Goal: Transaction & Acquisition: Subscribe to service/newsletter

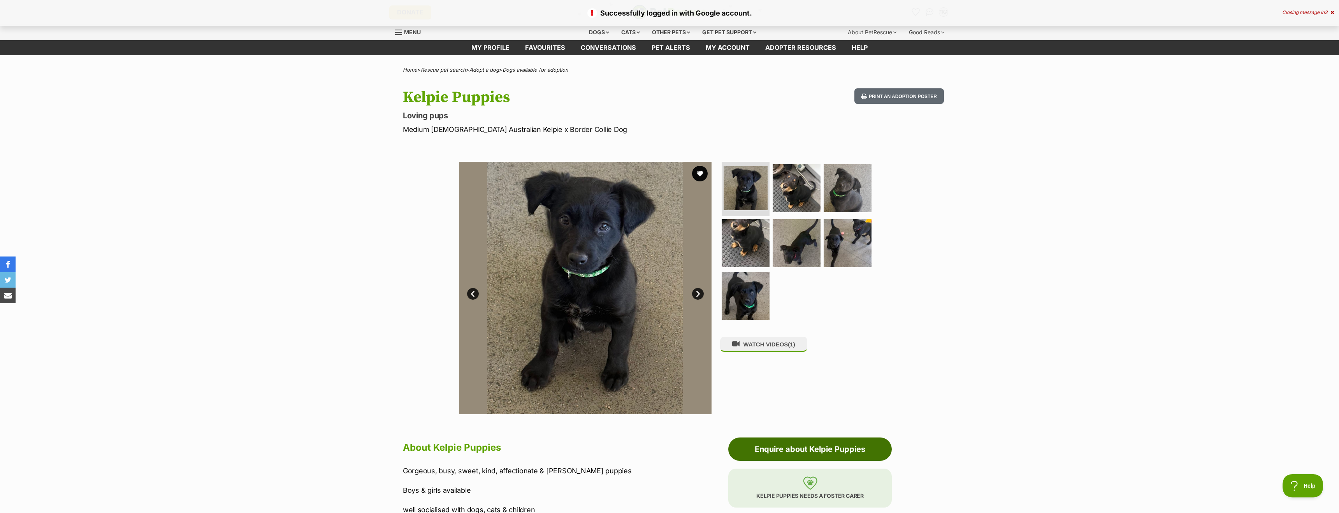
click at [834, 445] on link "Enquire about Kelpie Puppies" at bounding box center [809, 448] width 163 height 23
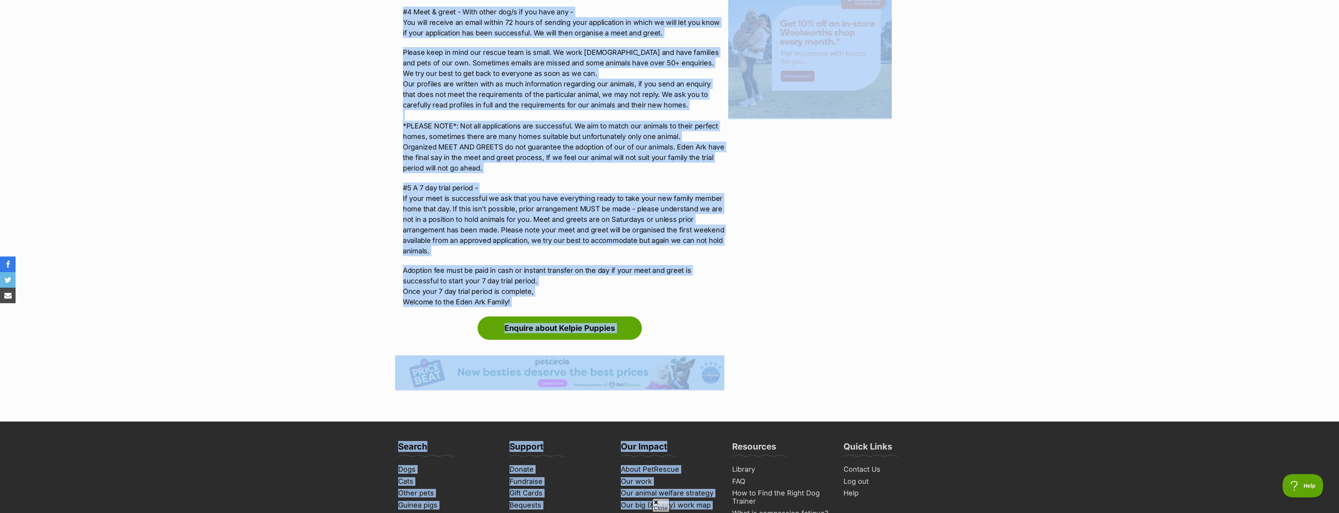
scroll to position [1022, 0]
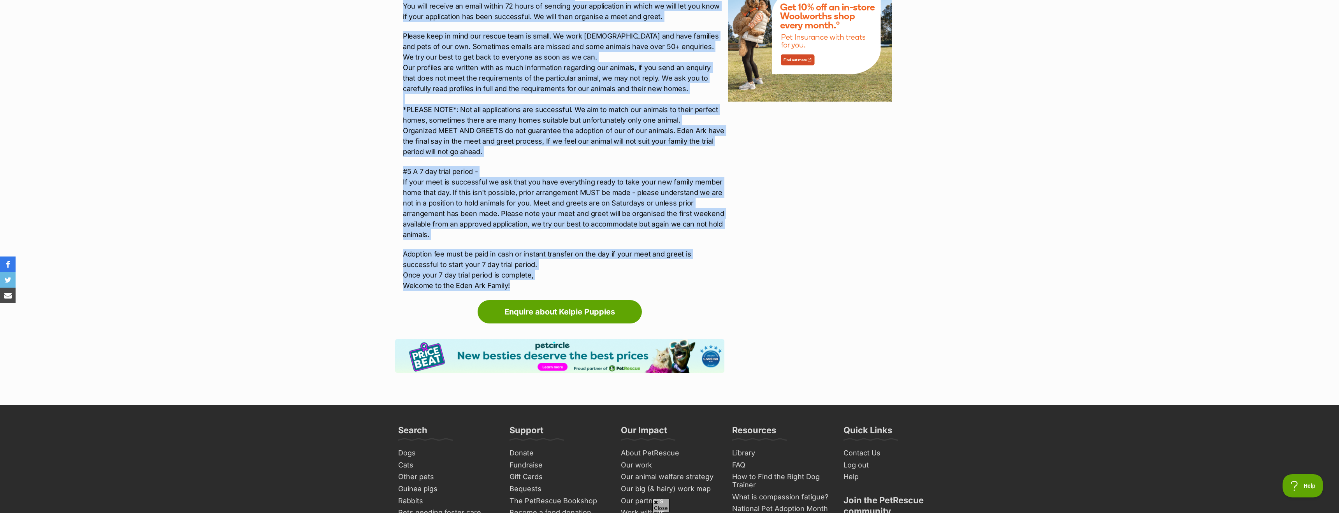
drag, startPoint x: 404, startPoint y: 66, endPoint x: 604, endPoint y: 278, distance: 291.3
copy div "Adoption details Our adoption process has 5 stages - #1 A brief description of …"
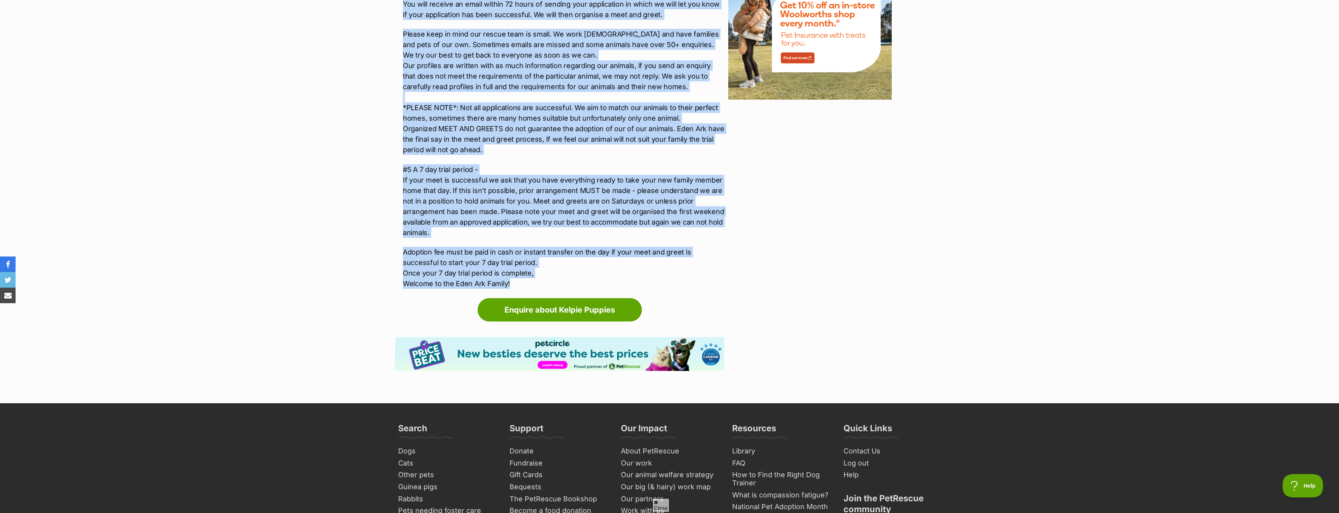
drag, startPoint x: 289, startPoint y: 262, endPoint x: 294, endPoint y: 262, distance: 4.7
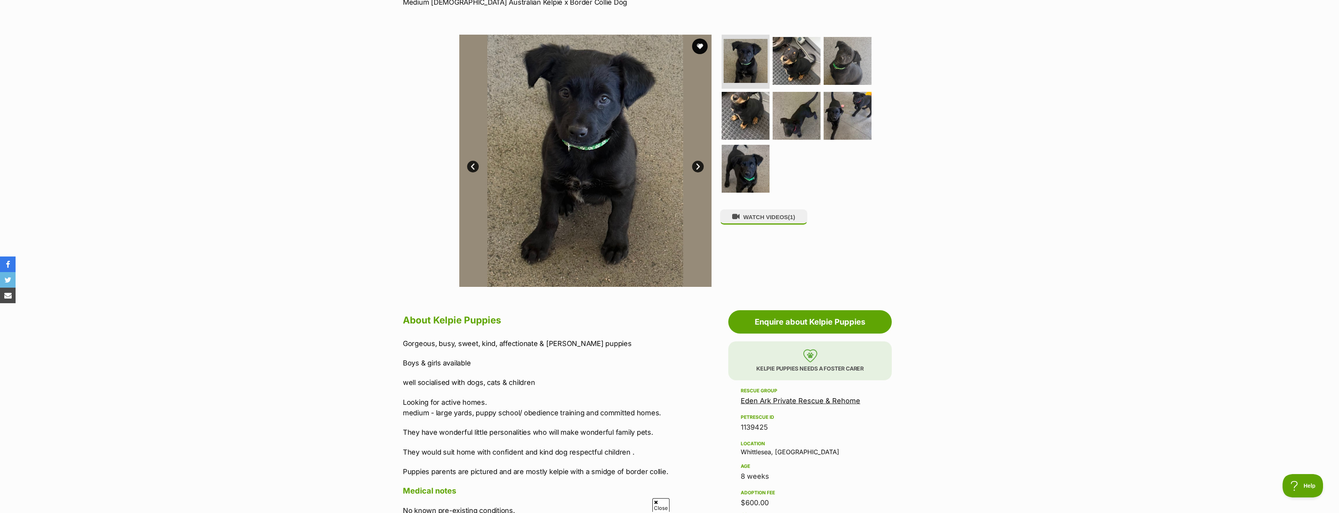
scroll to position [0, 0]
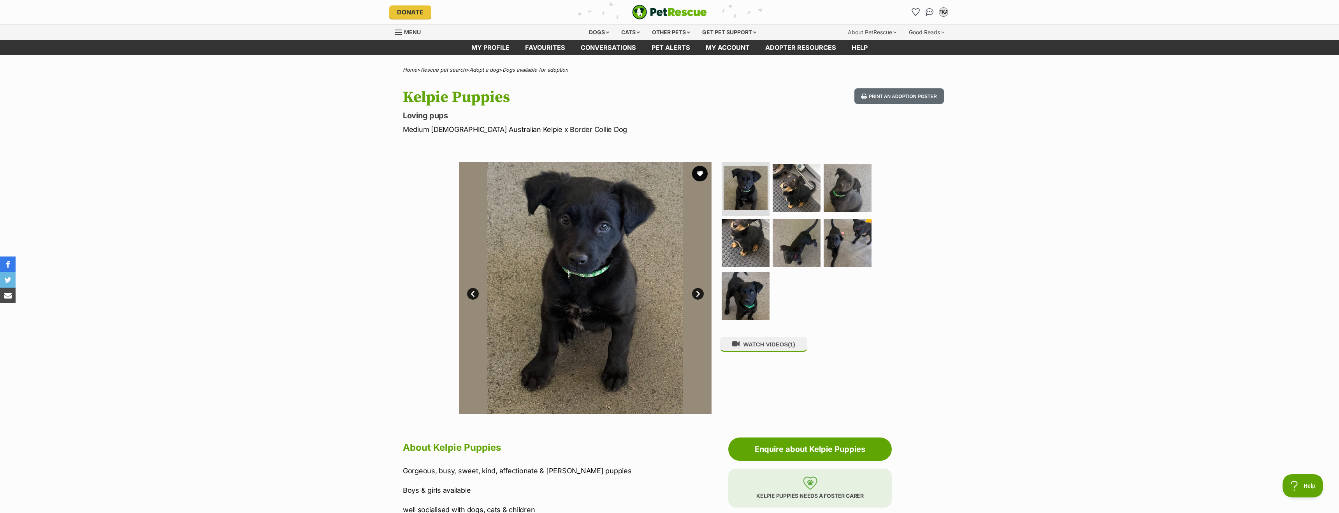
click at [327, 255] on div "Available 1 of 7 images 1 of 7 images 1 of 7 images 1 of 7 images 1 of 7 images…" at bounding box center [669, 282] width 1339 height 264
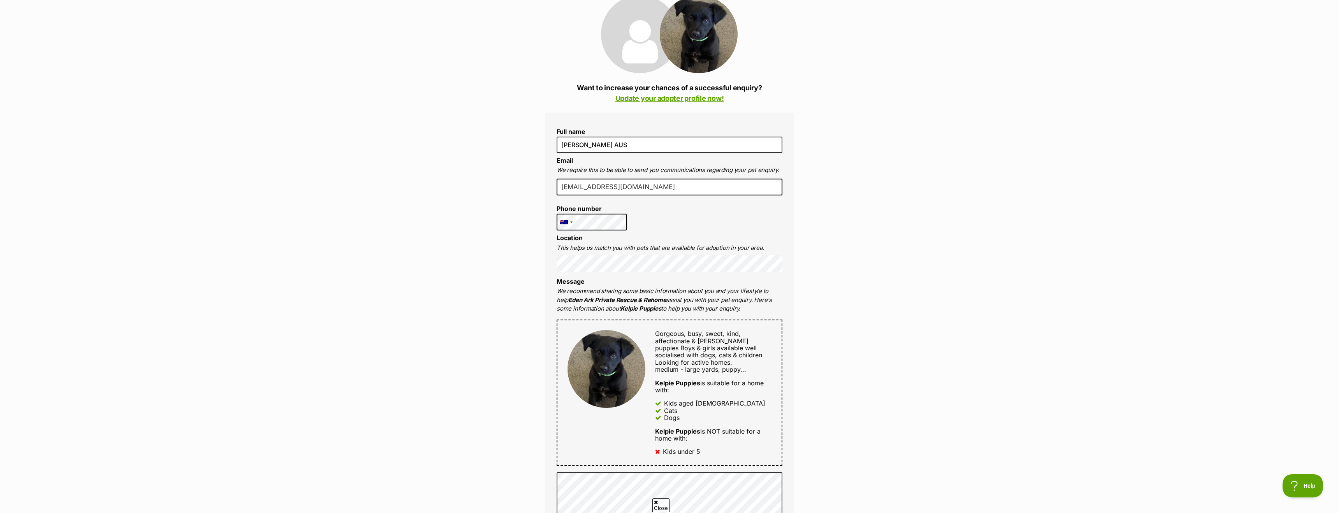
click at [625, 189] on input "franciskurthau@gmail.com" at bounding box center [670, 187] width 226 height 17
click at [701, 184] on input "franciskurthau@gmail.com" at bounding box center [670, 187] width 226 height 17
click at [463, 298] on div "Enquire about Kelpie Puppies Want to increase your chances of a successful enqu…" at bounding box center [669, 395] width 1339 height 857
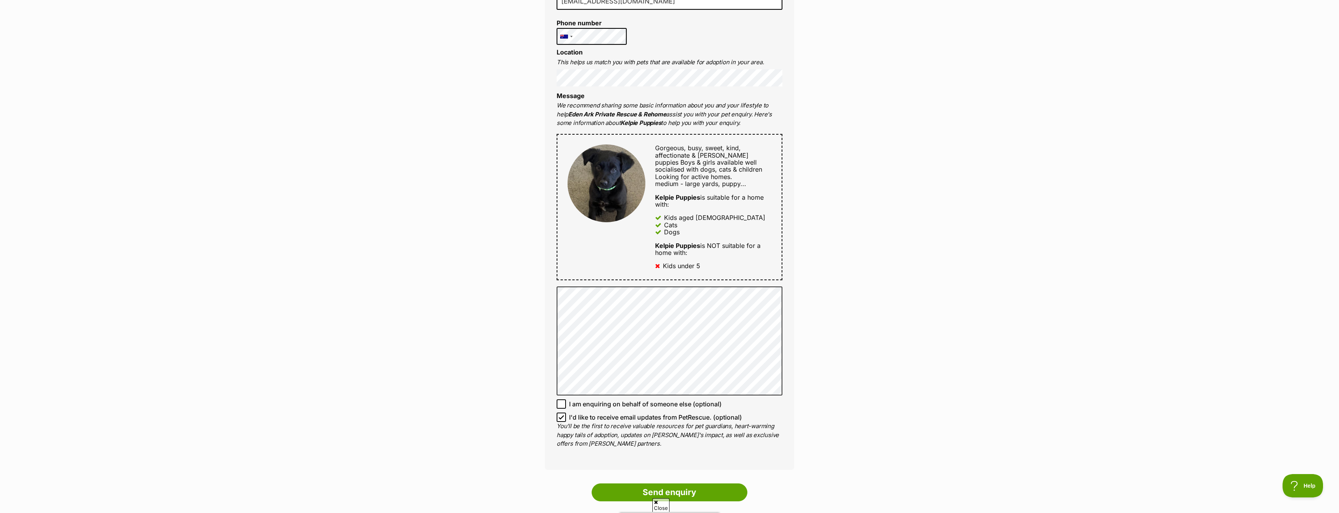
scroll to position [310, 0]
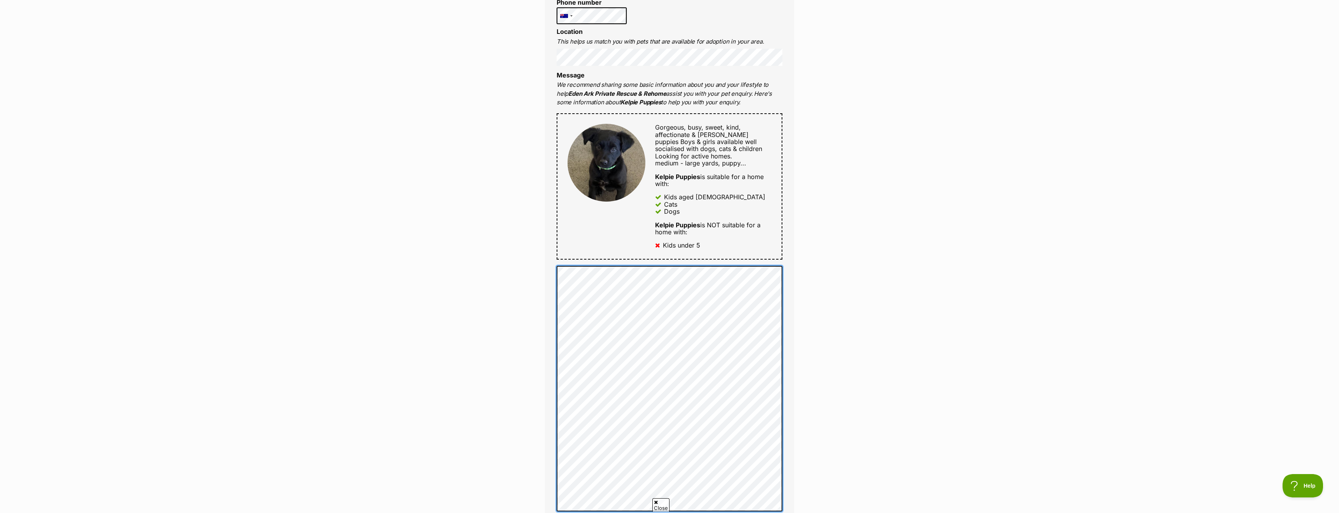
click at [516, 286] on div "Enquire about Kelpie Puppies Want to increase your chances of a successful enqu…" at bounding box center [669, 258] width 1339 height 994
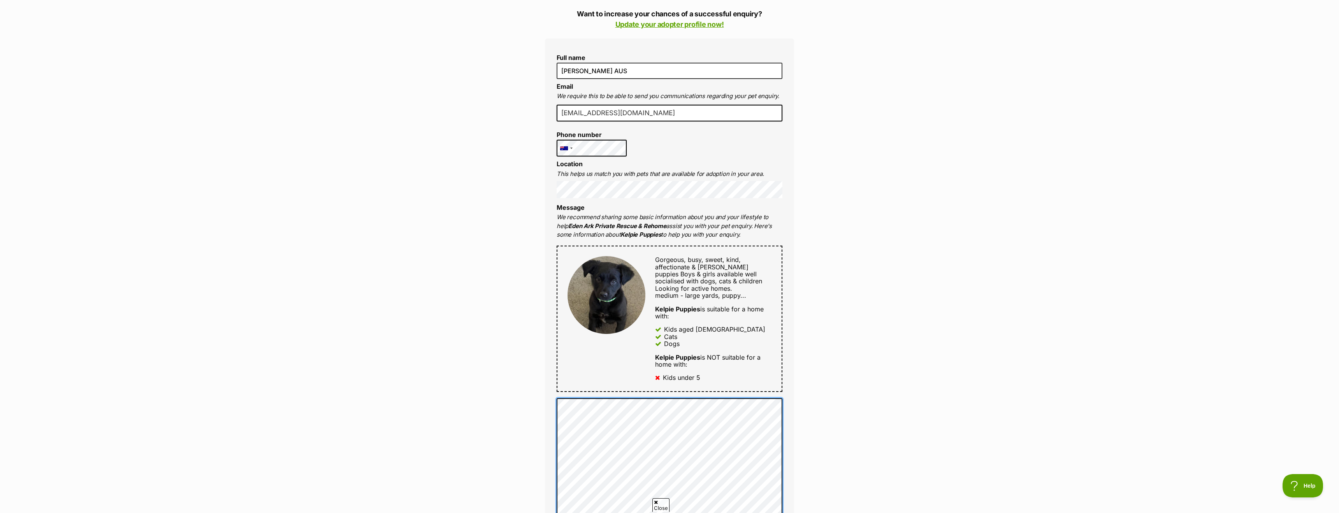
scroll to position [146, 0]
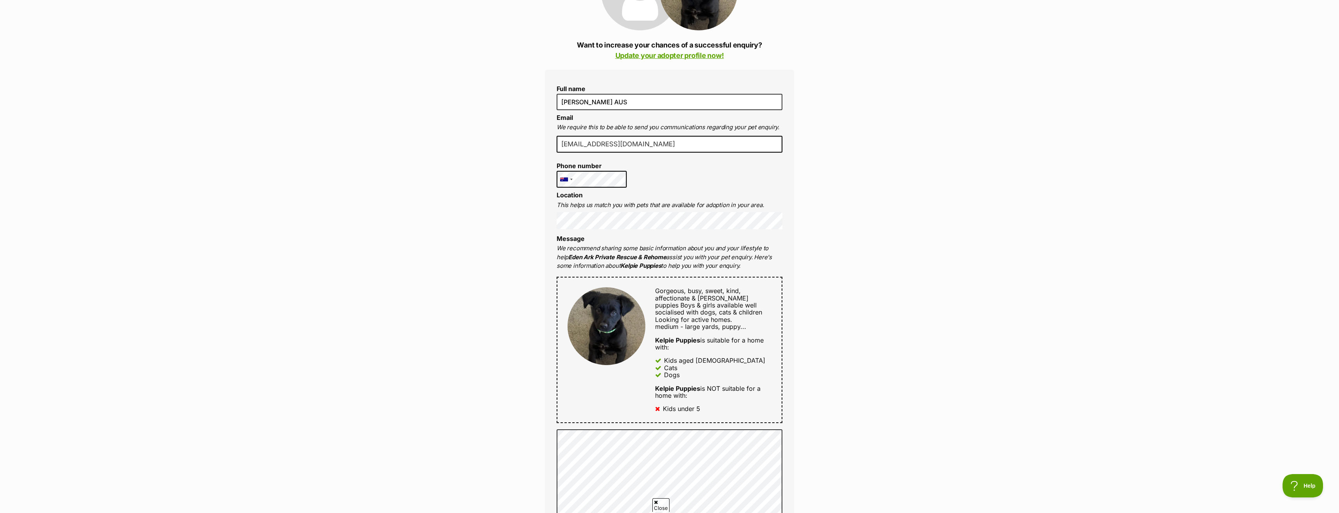
click at [895, 174] on div "Enquire about Kelpie Puppies Want to increase your chances of a successful enqu…" at bounding box center [669, 414] width 1339 height 980
click at [643, 104] on input "[PERSON_NAME] AUS" at bounding box center [670, 102] width 226 height 16
type input "Francis Kurth"
click at [873, 209] on div "Enquire about Kelpie Puppies Want to increase your chances of a successful enqu…" at bounding box center [669, 414] width 1339 height 980
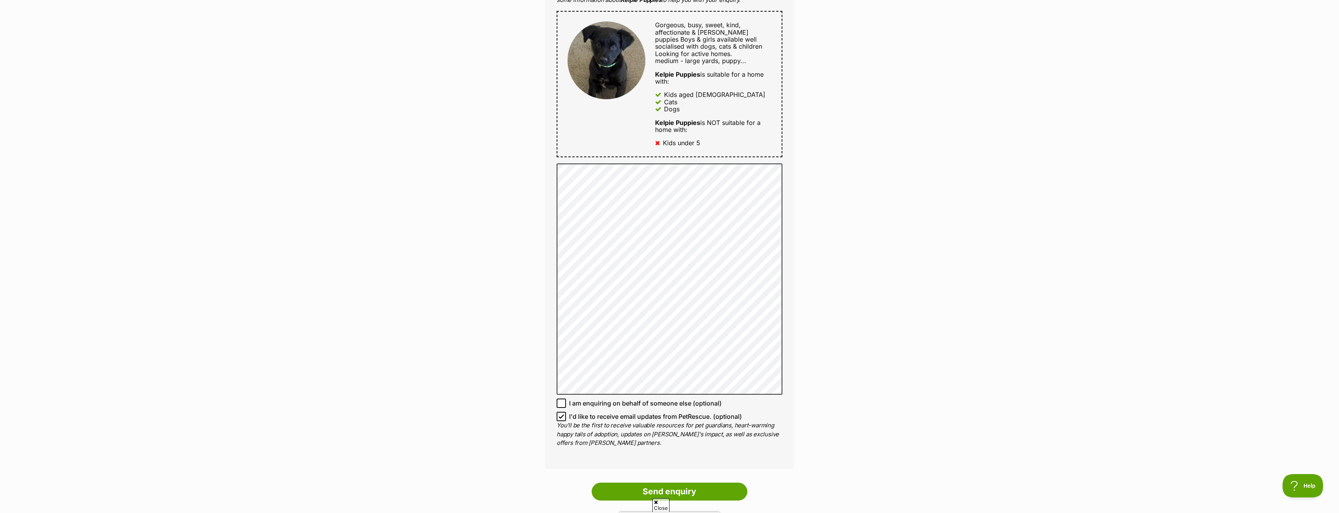
scroll to position [460, 0]
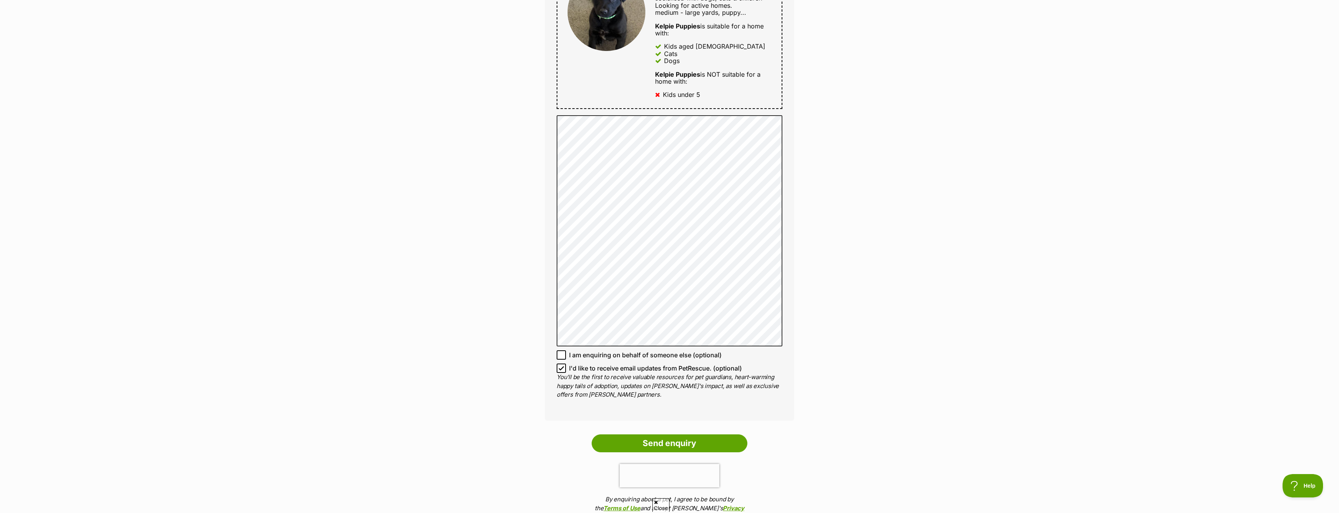
click at [980, 267] on div "Enquire about Kelpie Puppies Want to increase your chances of a successful enqu…" at bounding box center [669, 100] width 1339 height 980
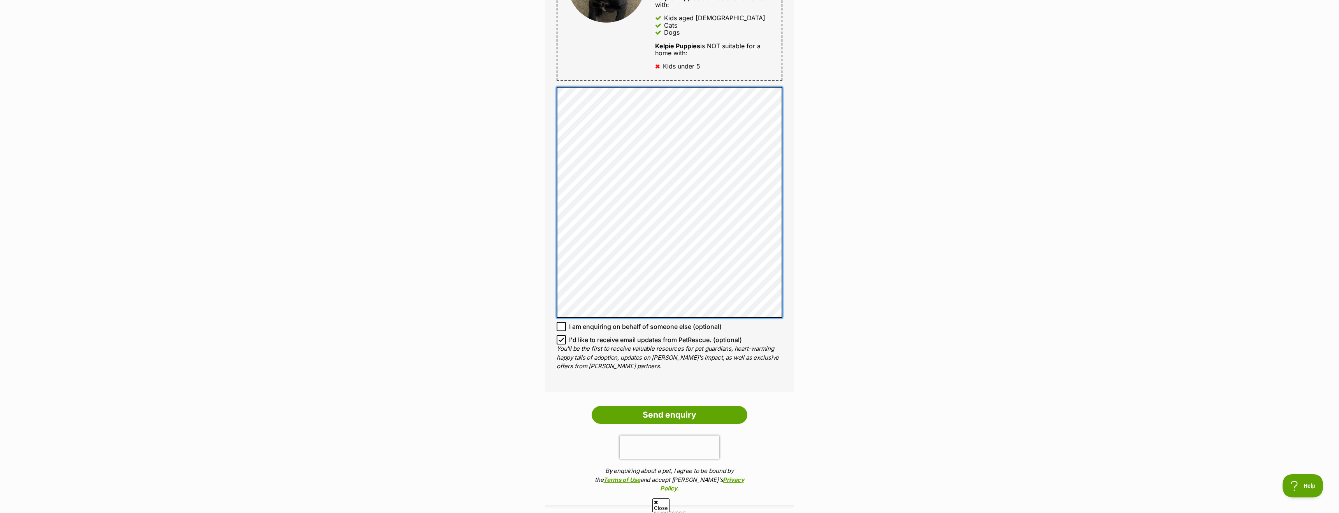
scroll to position [493, 0]
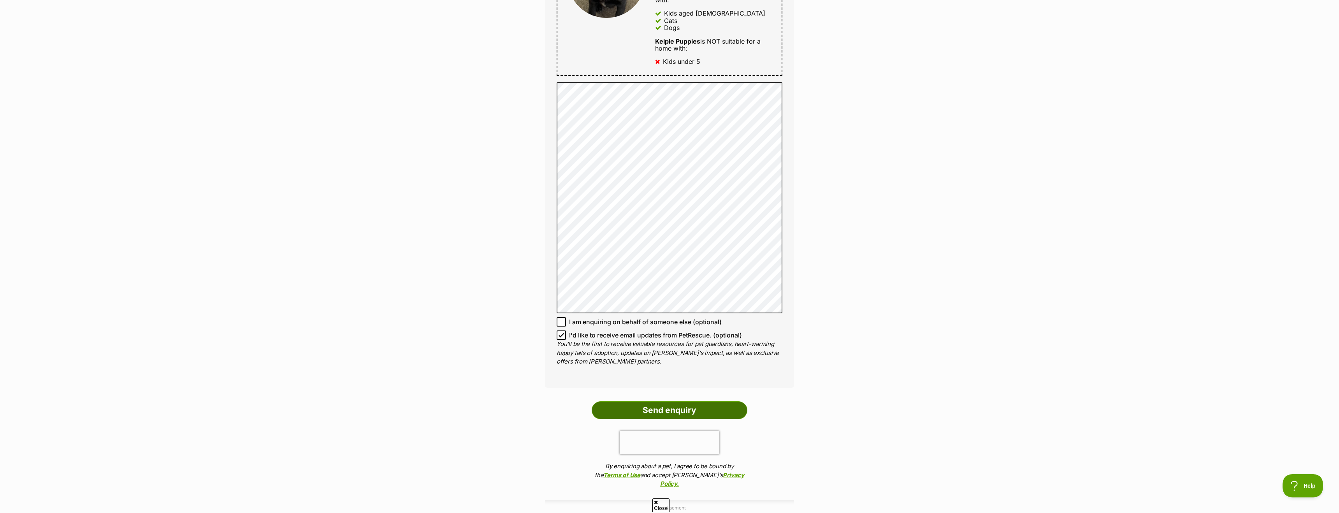
click at [703, 409] on input "Send enquiry" at bounding box center [670, 410] width 156 height 18
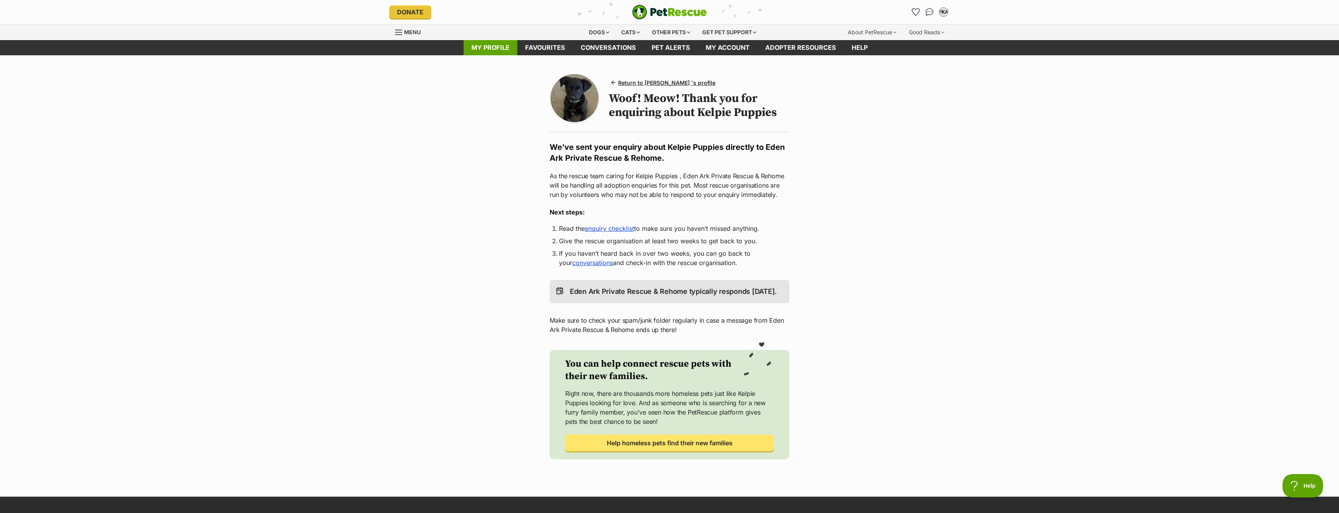
drag, startPoint x: 492, startPoint y: 45, endPoint x: 467, endPoint y: 52, distance: 25.9
click at [492, 45] on link "My profile" at bounding box center [491, 47] width 54 height 15
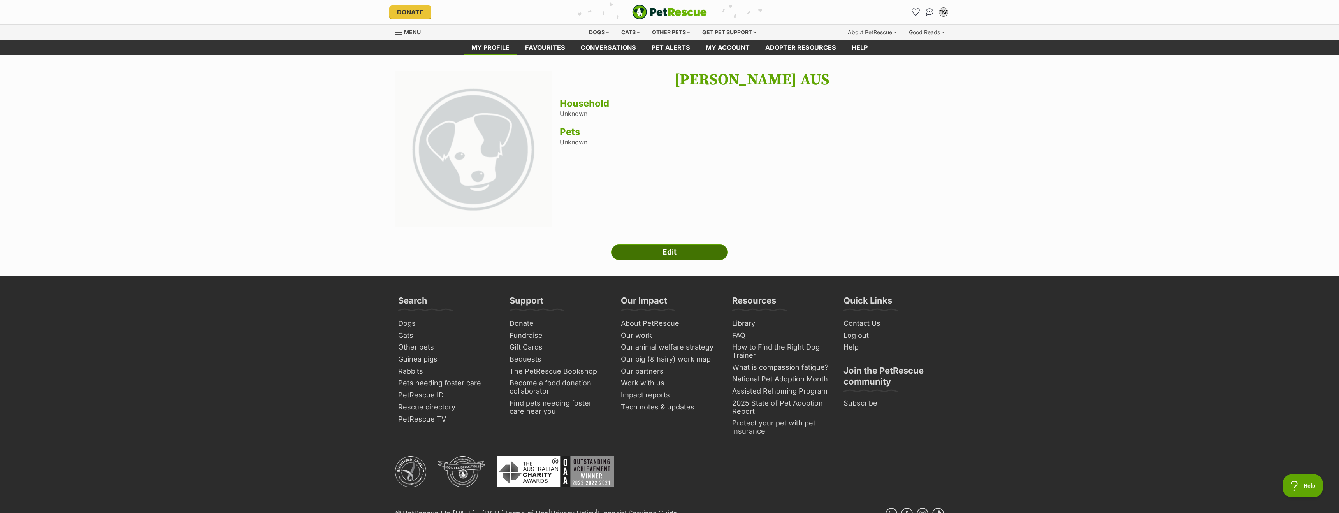
click at [667, 250] on link "Edit" at bounding box center [669, 252] width 117 height 16
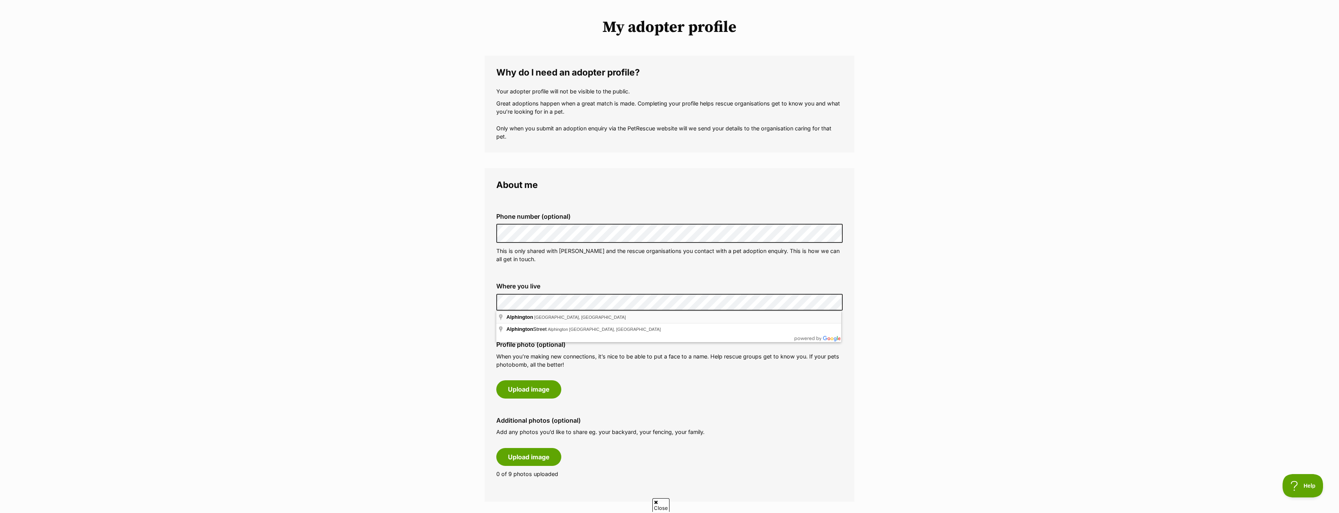
scroll to position [55, 0]
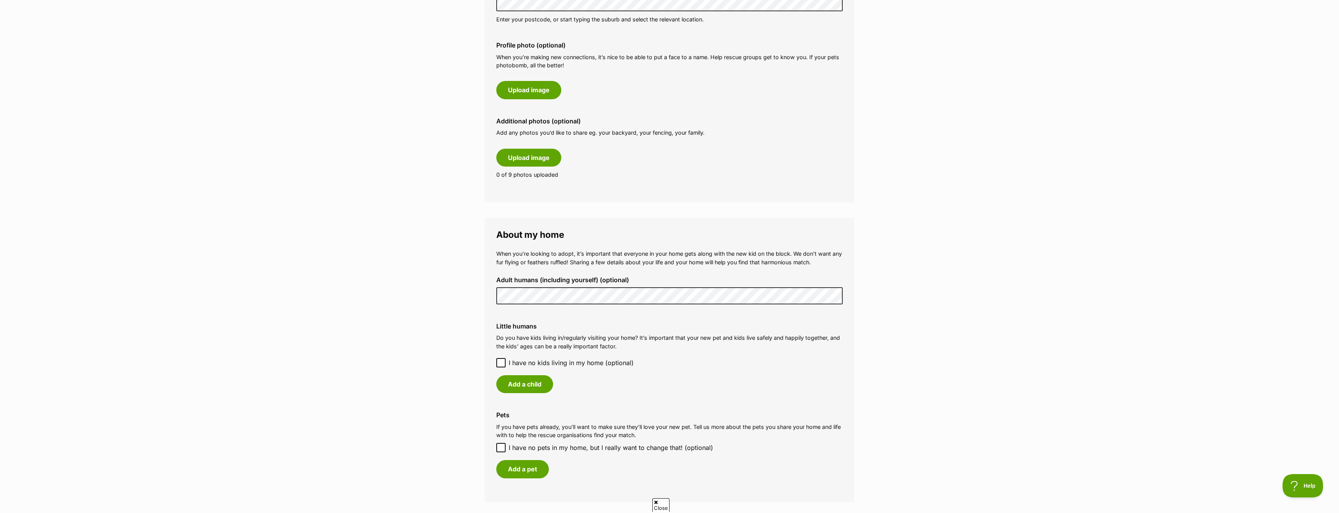
scroll to position [368, 0]
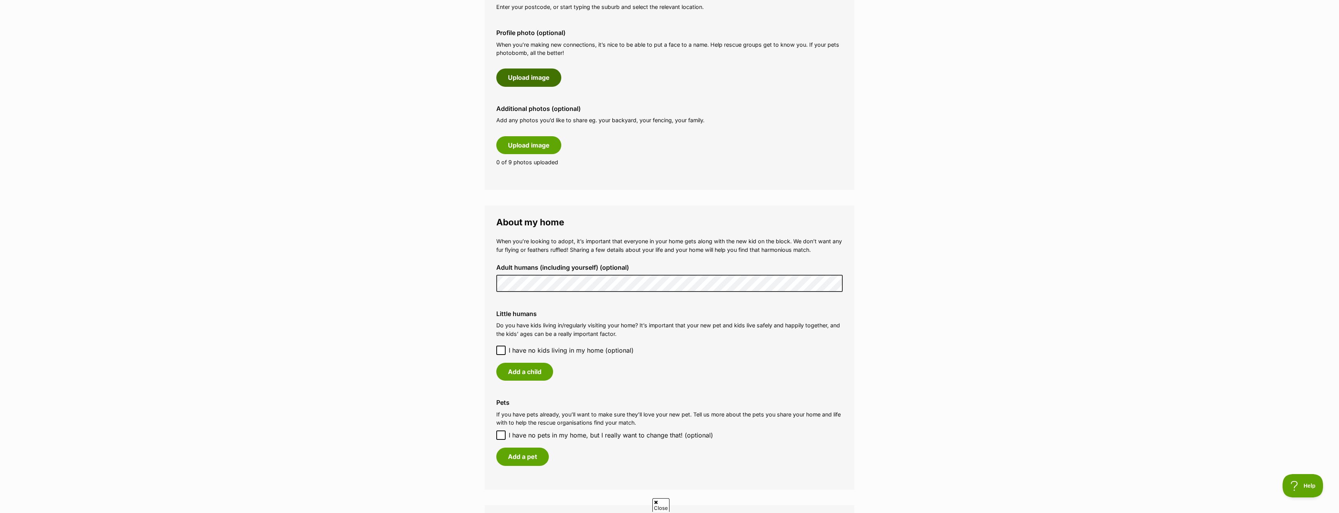
click at [531, 75] on button "Upload image" at bounding box center [528, 77] width 65 height 18
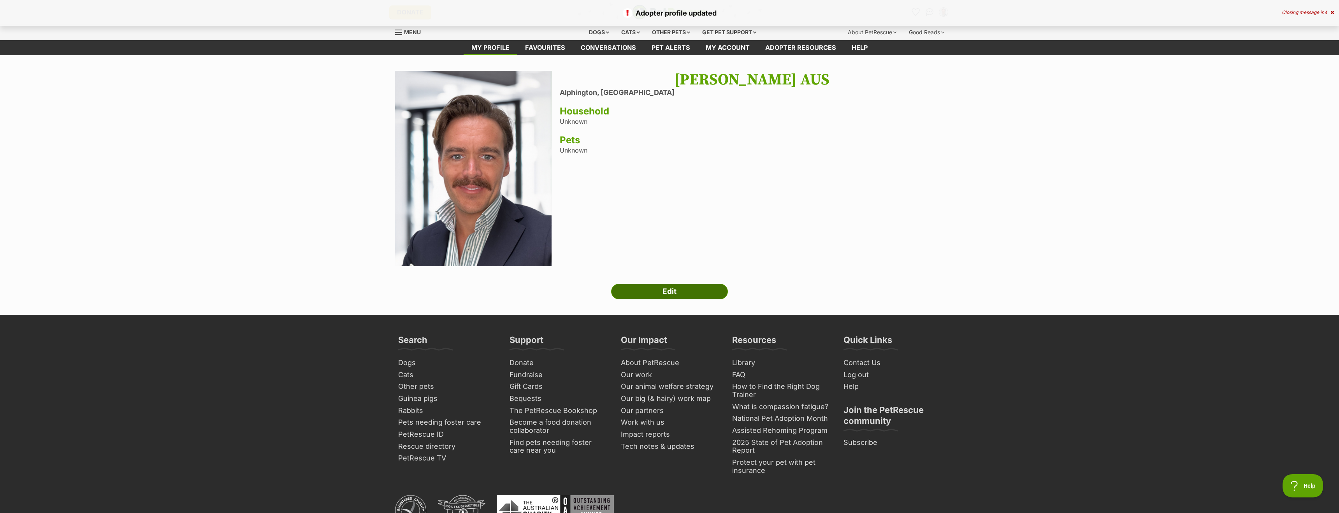
click at [675, 290] on link "Edit" at bounding box center [669, 292] width 117 height 16
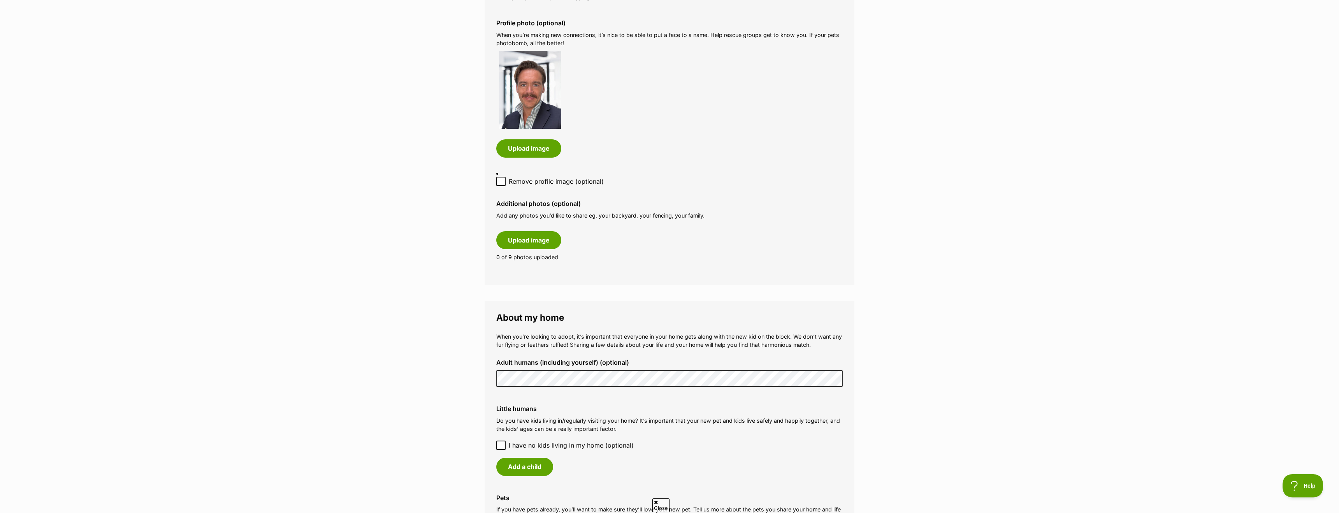
scroll to position [378, 0]
click at [439, 192] on main "My adopter profile Why do I need an adopter profile? Your adopter profile will …" at bounding box center [669, 276] width 1339 height 1198
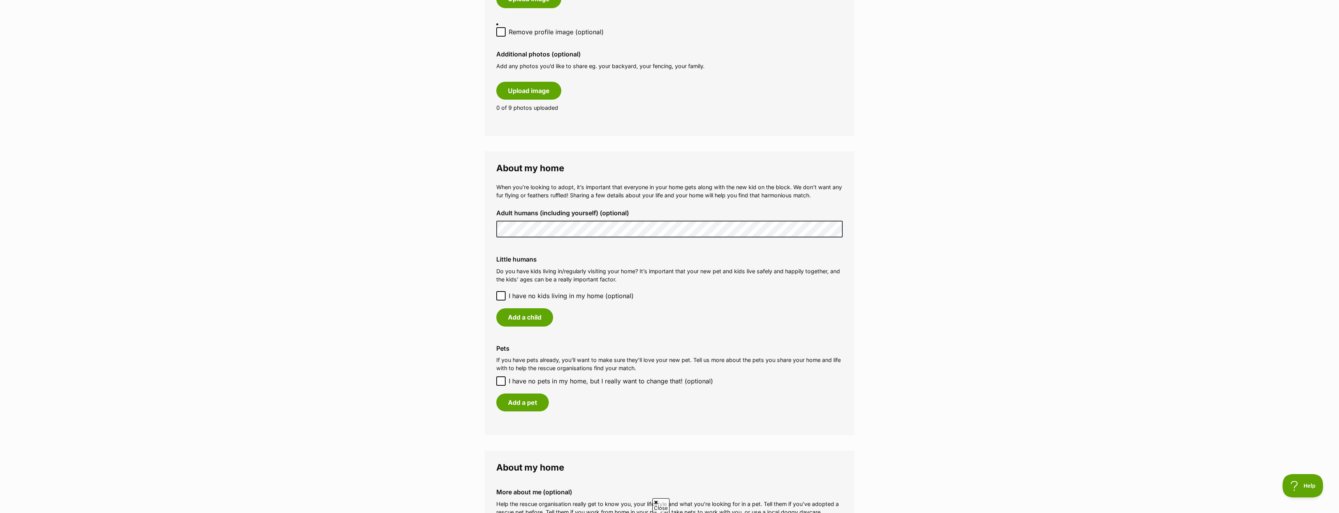
scroll to position [536, 0]
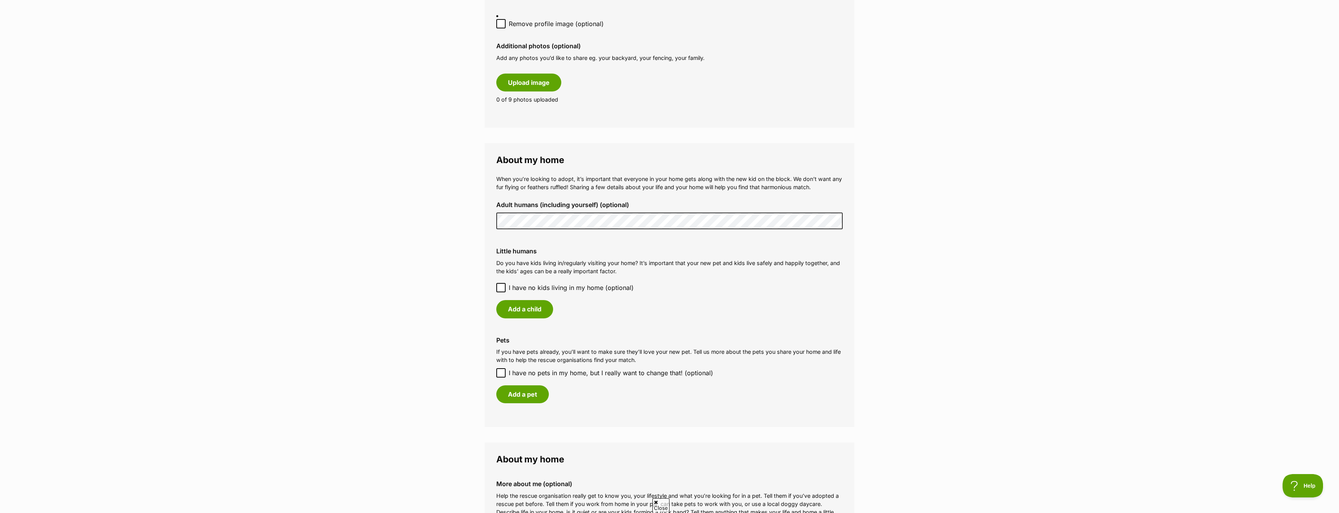
drag, startPoint x: 373, startPoint y: 261, endPoint x: 378, endPoint y: 261, distance: 4.7
click at [374, 261] on main "My adopter profile Why do I need an adopter profile? Your adopter profile will …" at bounding box center [669, 119] width 1339 height 1198
click at [500, 288] on icon at bounding box center [500, 287] width 5 height 5
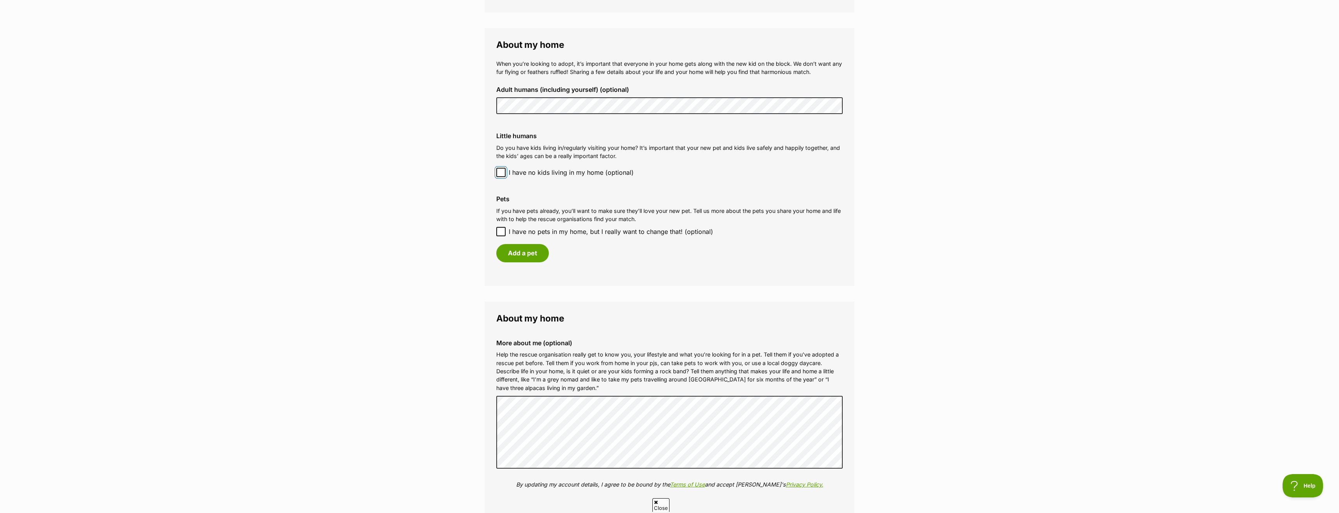
scroll to position [660, 0]
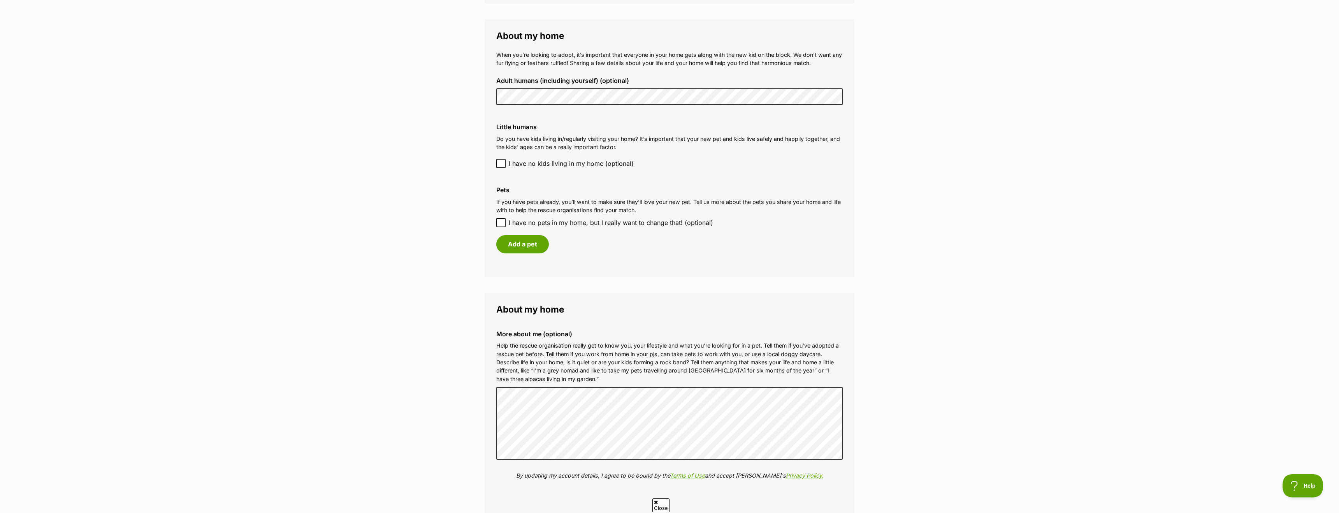
click at [502, 223] on icon at bounding box center [500, 222] width 5 height 5
click at [502, 223] on input "I have no pets in my home, but I really want to change that! (optional)" at bounding box center [500, 222] width 9 height 9
checkbox input "true"
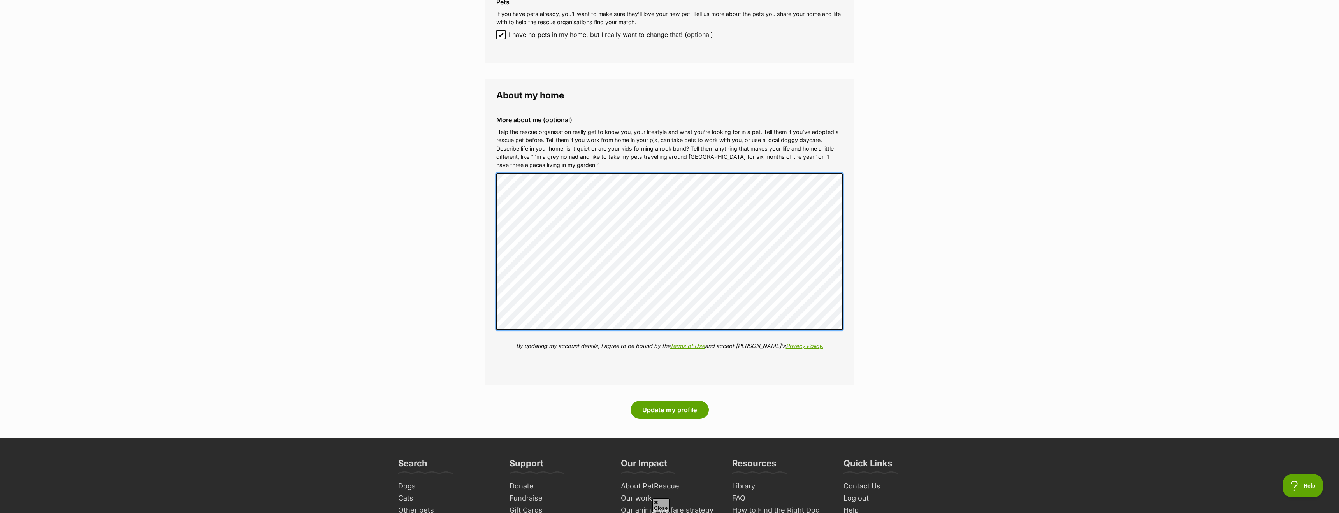
scroll to position [850, 0]
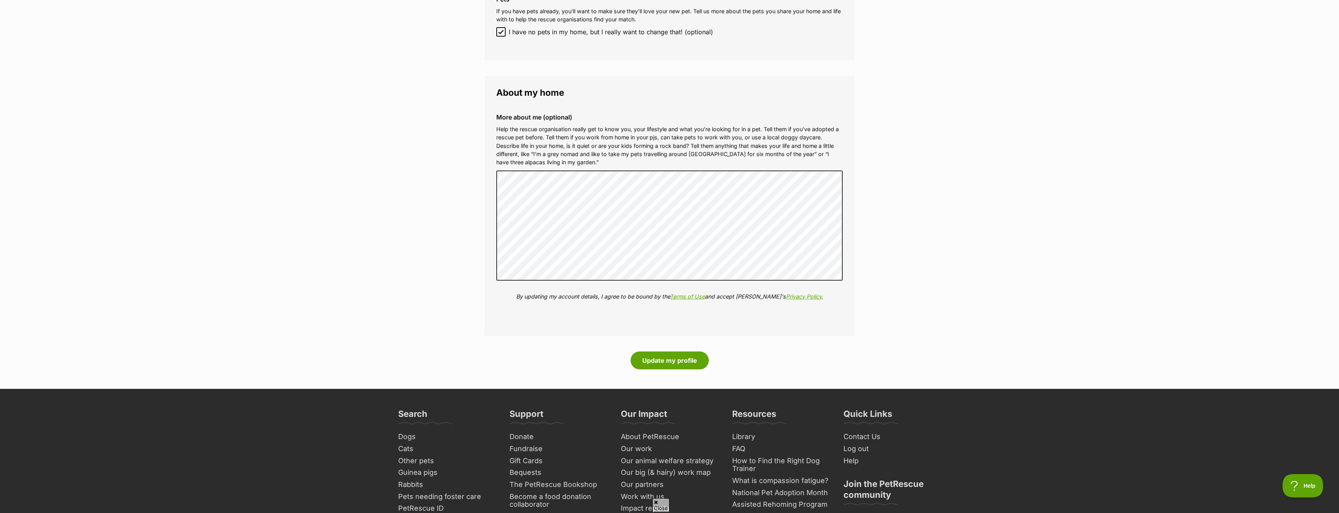
drag, startPoint x: 919, startPoint y: 255, endPoint x: 862, endPoint y: 266, distance: 58.2
click at [663, 359] on button "Update my profile" at bounding box center [669, 361] width 78 height 18
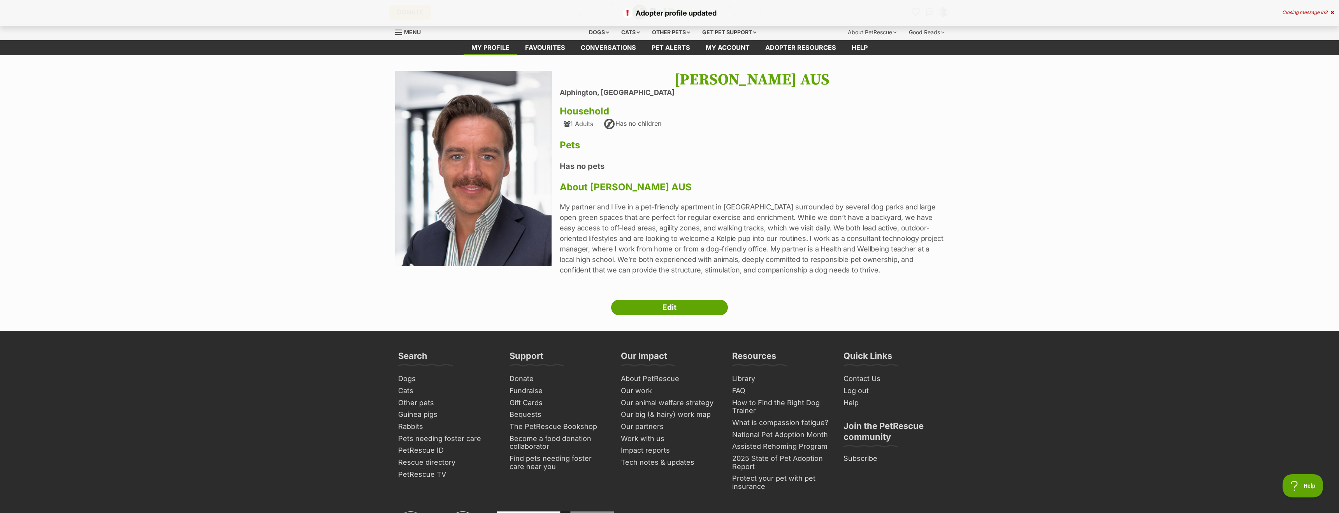
click at [642, 225] on p "My partner and I live in a pet-friendly apartment in Alphington surrounded by s…" at bounding box center [752, 239] width 384 height 74
click at [532, 47] on link "Favourites" at bounding box center [545, 47] width 56 height 15
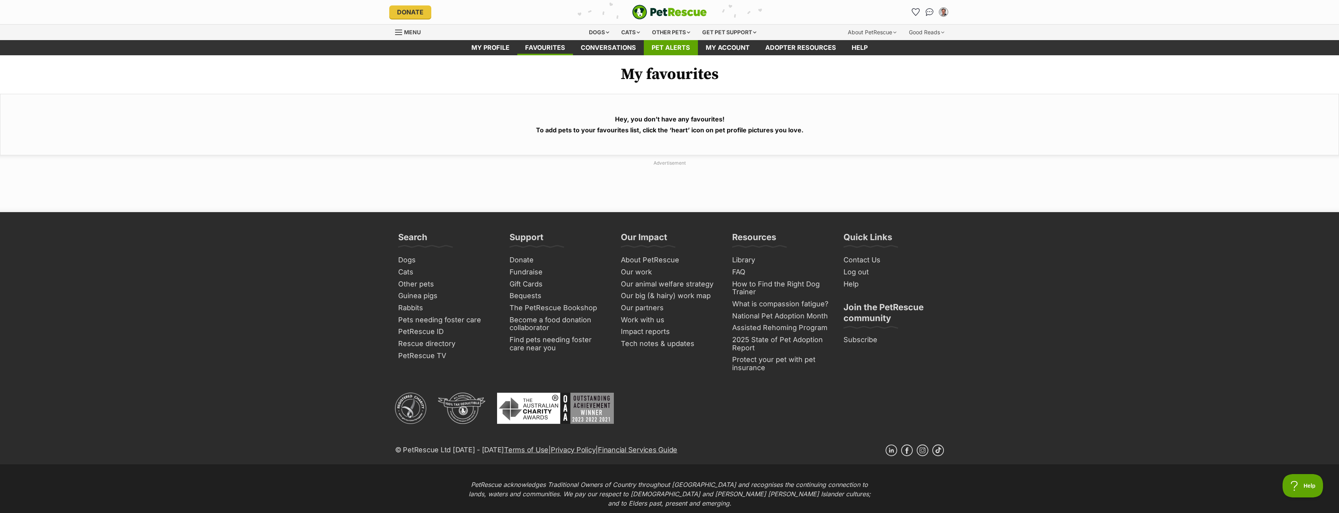
click at [661, 48] on link "Pet alerts" at bounding box center [671, 47] width 54 height 15
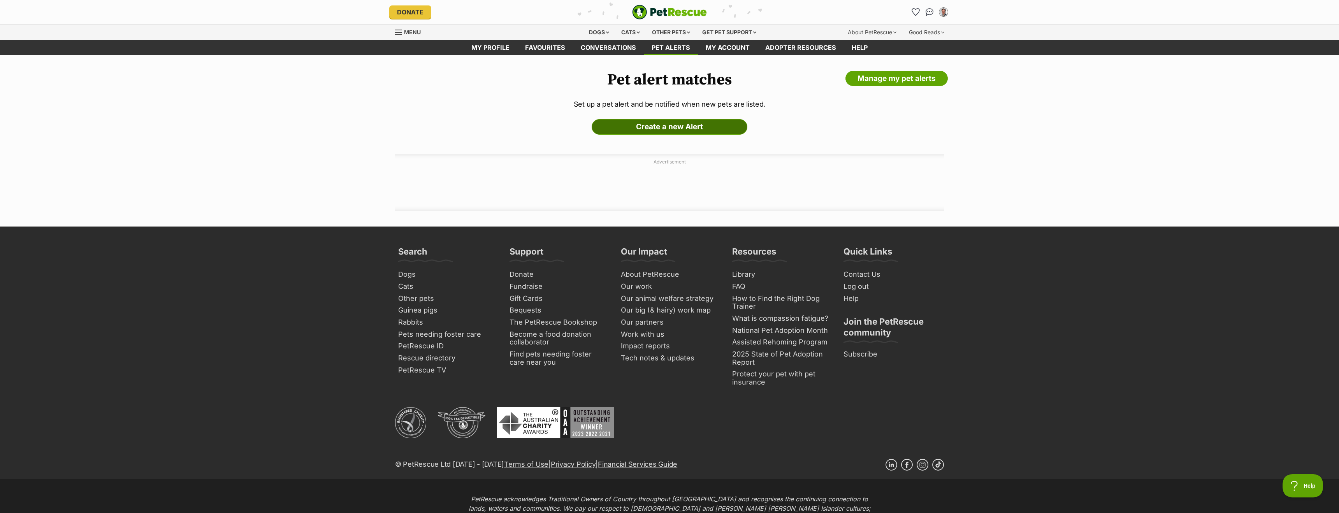
click at [625, 127] on link "Create a new Alert" at bounding box center [670, 127] width 156 height 16
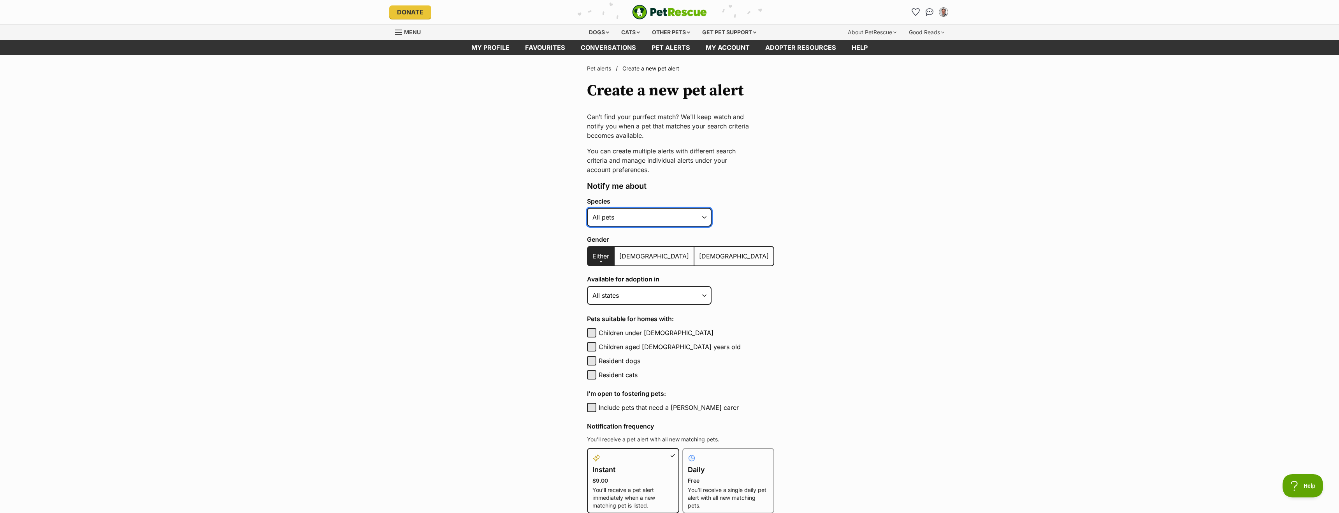
click at [687, 216] on select "Alpaca Bird Cat Chicken Cow Dog Donkey Duck Ferret Fish Goat Goose Guinea Fowl …" at bounding box center [649, 217] width 125 height 19
select select "1"
click at [587, 208] on select "Alpaca Bird Cat Chicken Cow Dog Donkey Duck Ferret Fish Goat Goose Guinea Fowl …" at bounding box center [649, 217] width 125 height 19
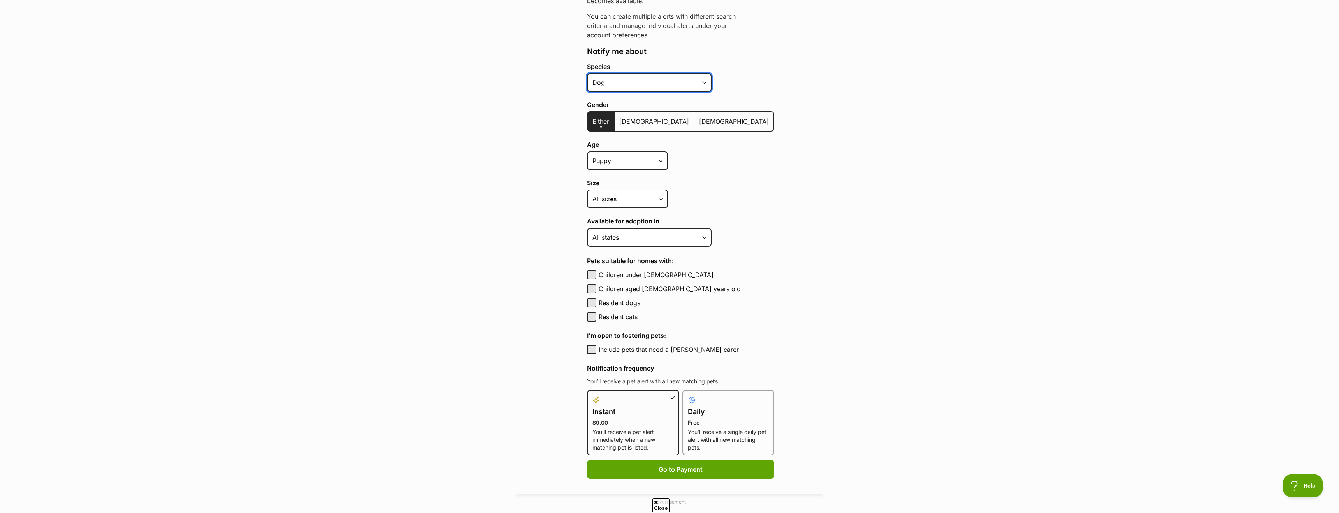
scroll to position [137, 0]
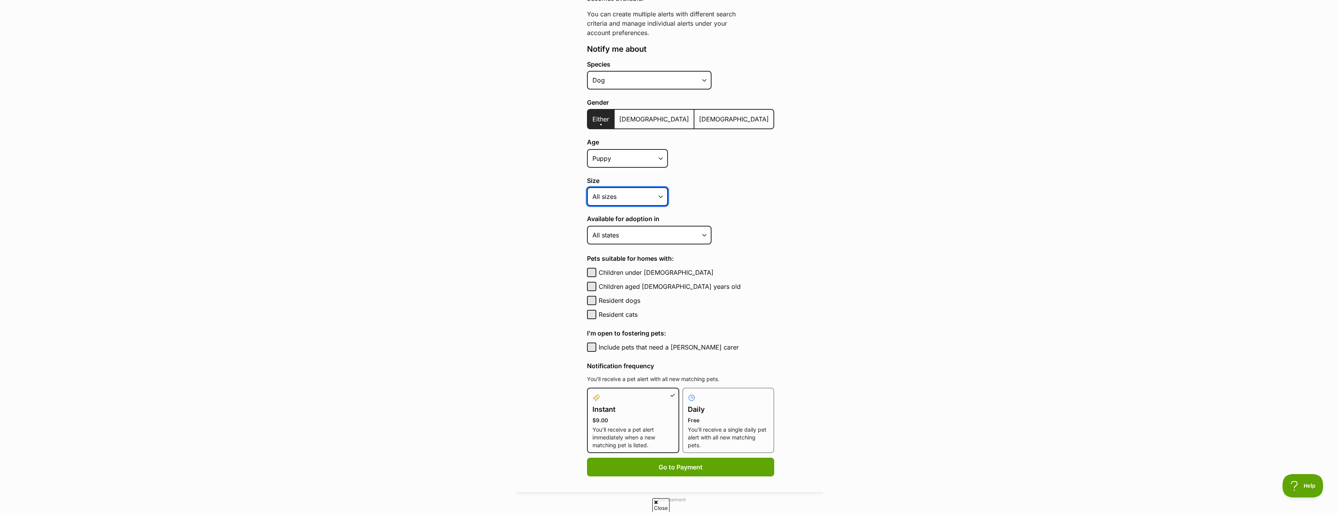
click at [653, 197] on select "Small Medium Large All sizes" at bounding box center [627, 196] width 81 height 19
select select "medium"
click at [587, 187] on select "Small Medium Large All sizes" at bounding box center [627, 196] width 81 height 19
click at [706, 237] on select "Australian Capital Territory New South Wales Northern Territory Queensland Sout…" at bounding box center [649, 235] width 125 height 19
click at [587, 226] on select "Australian Capital Territory New South Wales Northern Territory Queensland Sout…" at bounding box center [649, 235] width 125 height 19
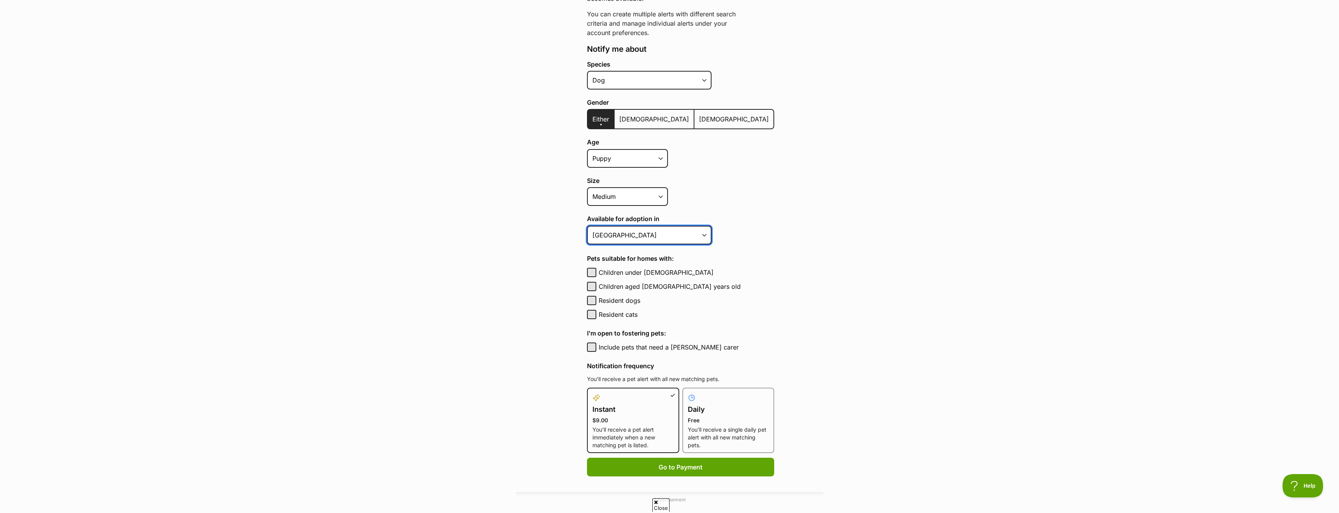
click at [621, 228] on select "Australian Capital Territory New South Wales Northern Territory Queensland Sout…" at bounding box center [649, 235] width 125 height 19
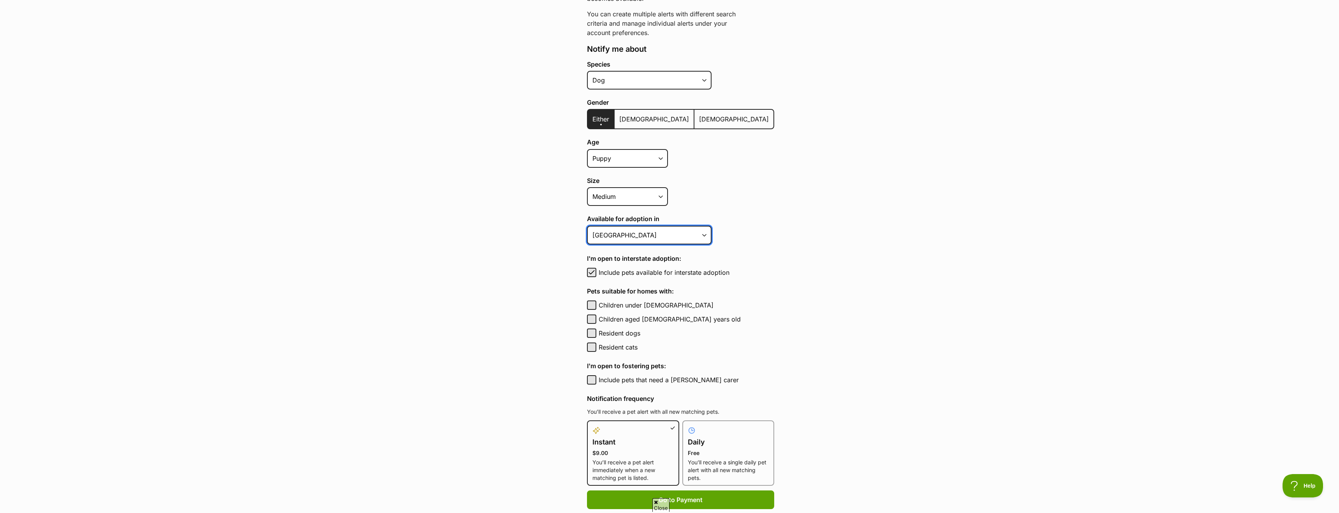
select select "2"
click at [587, 226] on select "Australian Capital Territory New South Wales Northern Territory Queensland Sout…" at bounding box center [649, 235] width 125 height 19
click at [823, 271] on main "Pet alerts / Create a new pet alert Create a new pet alert Can’t find your purr…" at bounding box center [669, 257] width 1339 height 679
click at [593, 272] on span "button" at bounding box center [592, 272] width 8 height 9
checkbox input "false"
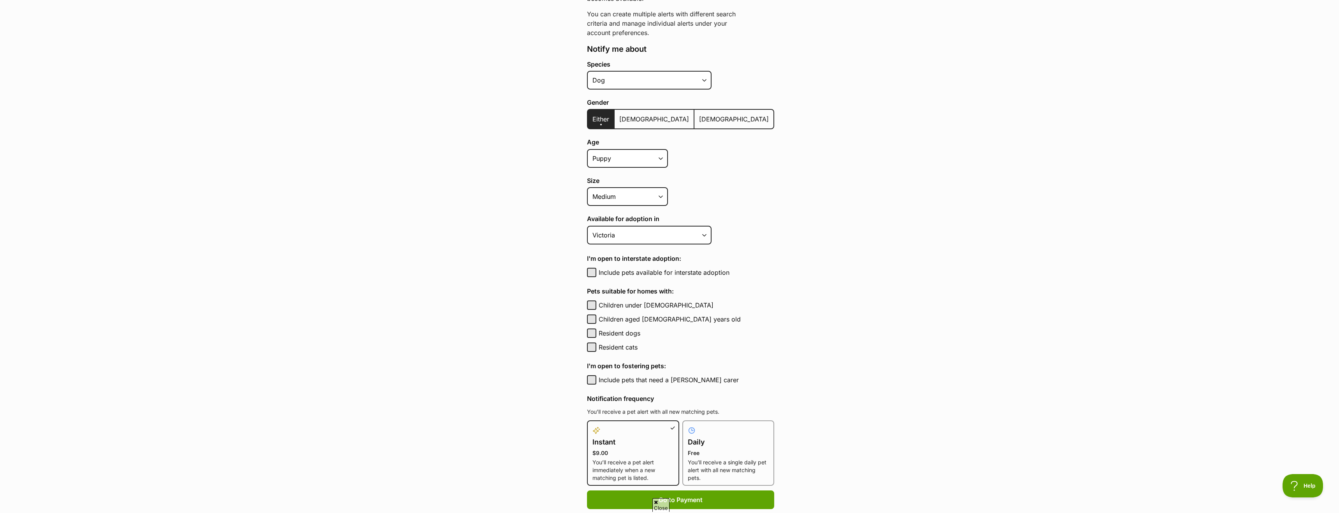
click at [516, 319] on main "Pet alerts / Create a new pet alert Create a new pet alert Can’t find your purr…" at bounding box center [669, 257] width 1339 height 679
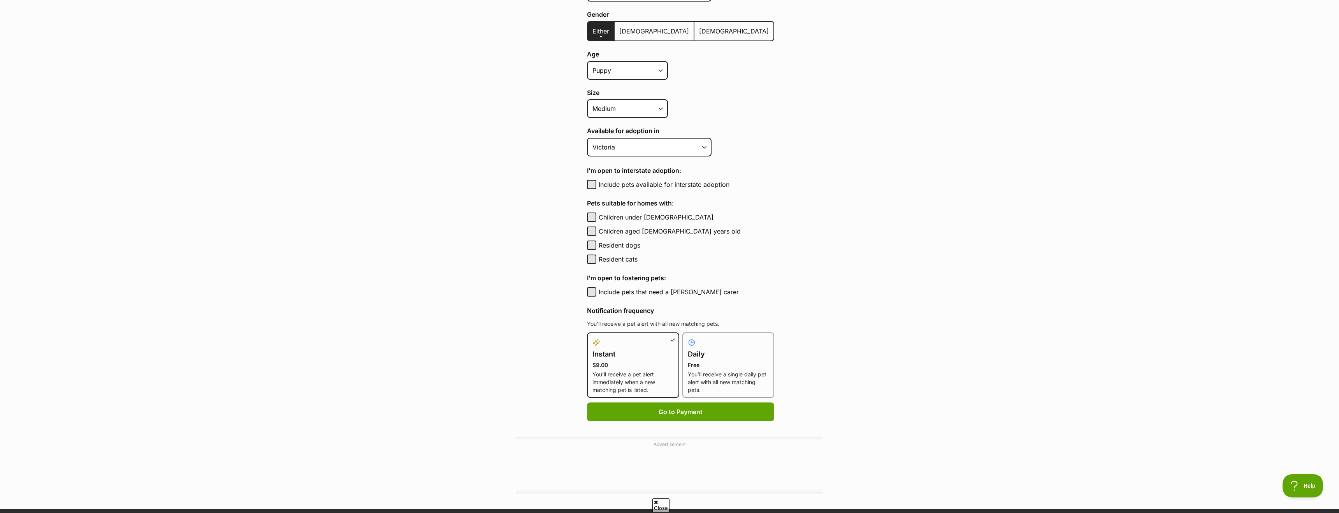
scroll to position [226, 0]
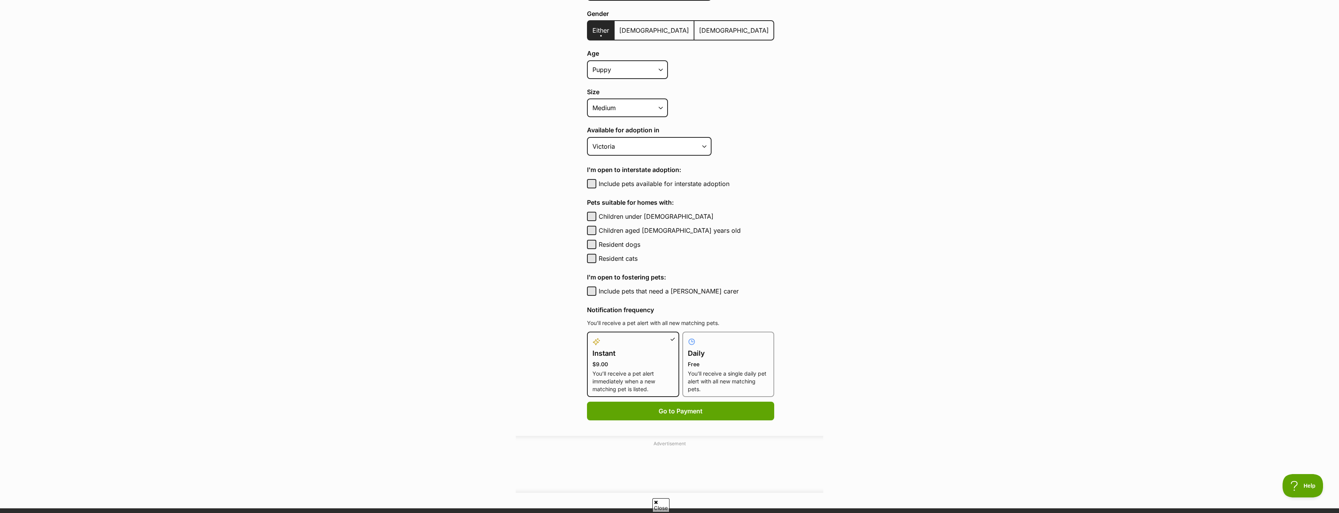
click at [718, 370] on p "You’ll receive a single daily pet alert with all new matching pets." at bounding box center [728, 381] width 81 height 23
click at [687, 337] on input "Daily Free You’ll receive a single daily pet alert with all new matching pets." at bounding box center [687, 336] width 0 height 0
radio input "true"
click at [690, 411] on button "Create Alert" at bounding box center [680, 411] width 187 height 19
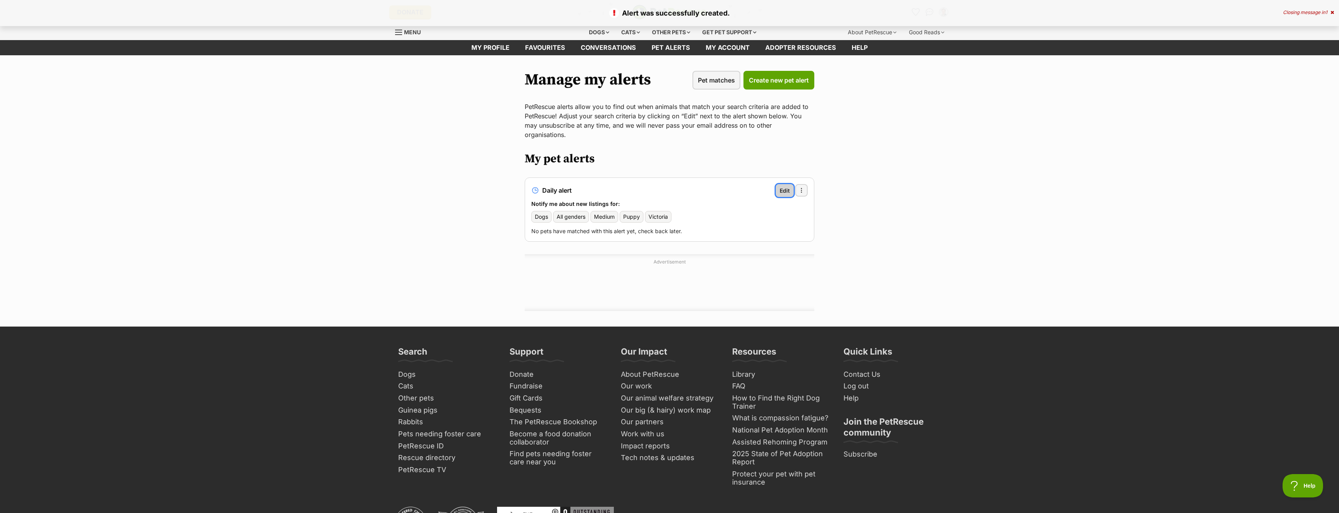
click at [783, 186] on span "Edit" at bounding box center [785, 190] width 10 height 8
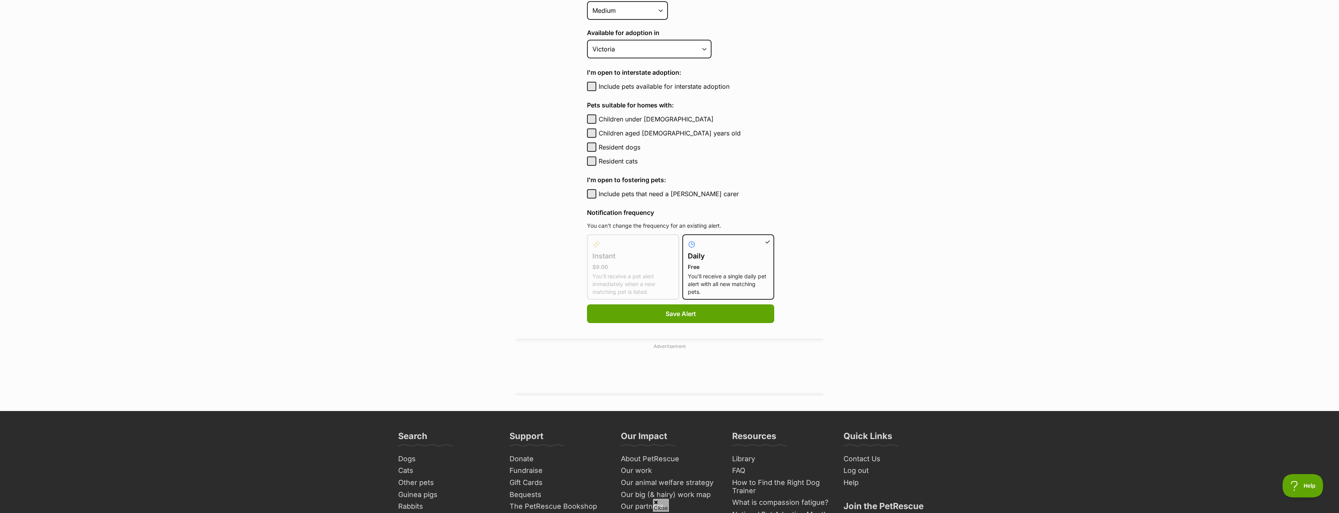
scroll to position [394, 0]
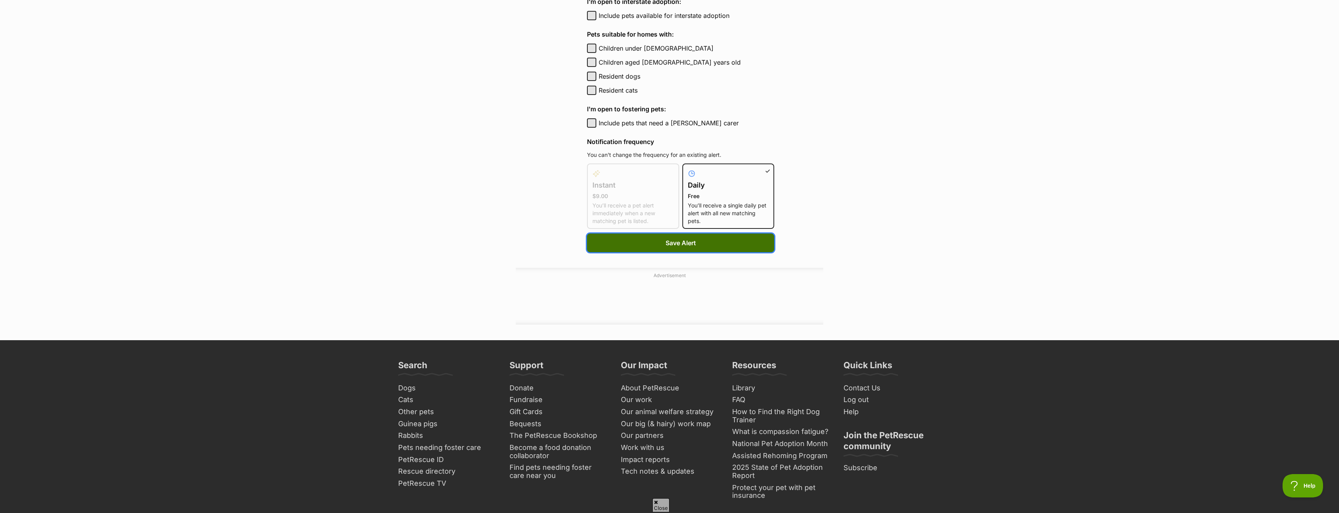
click at [688, 246] on button "Save Alert" at bounding box center [680, 243] width 187 height 19
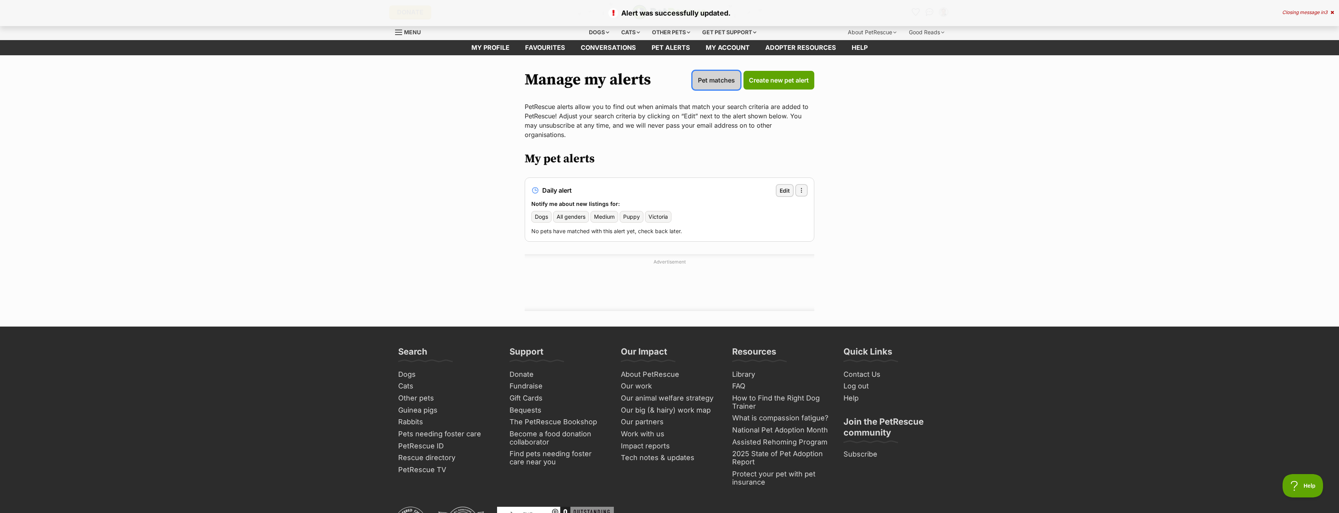
click at [714, 81] on span "Pet matches" at bounding box center [716, 80] width 37 height 9
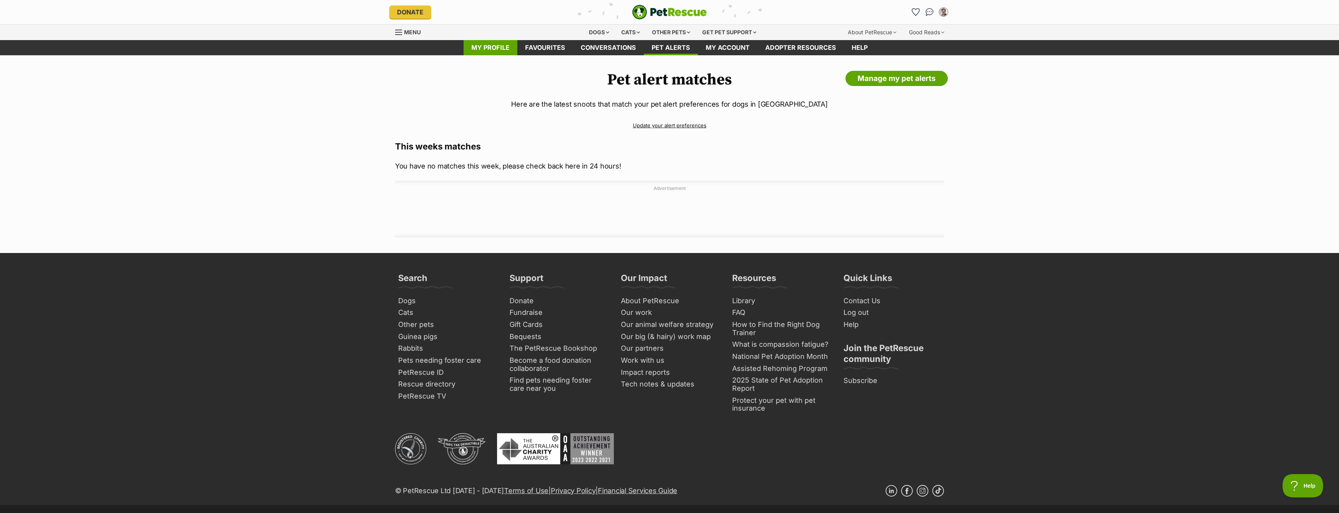
click at [499, 51] on link "My profile" at bounding box center [491, 47] width 54 height 15
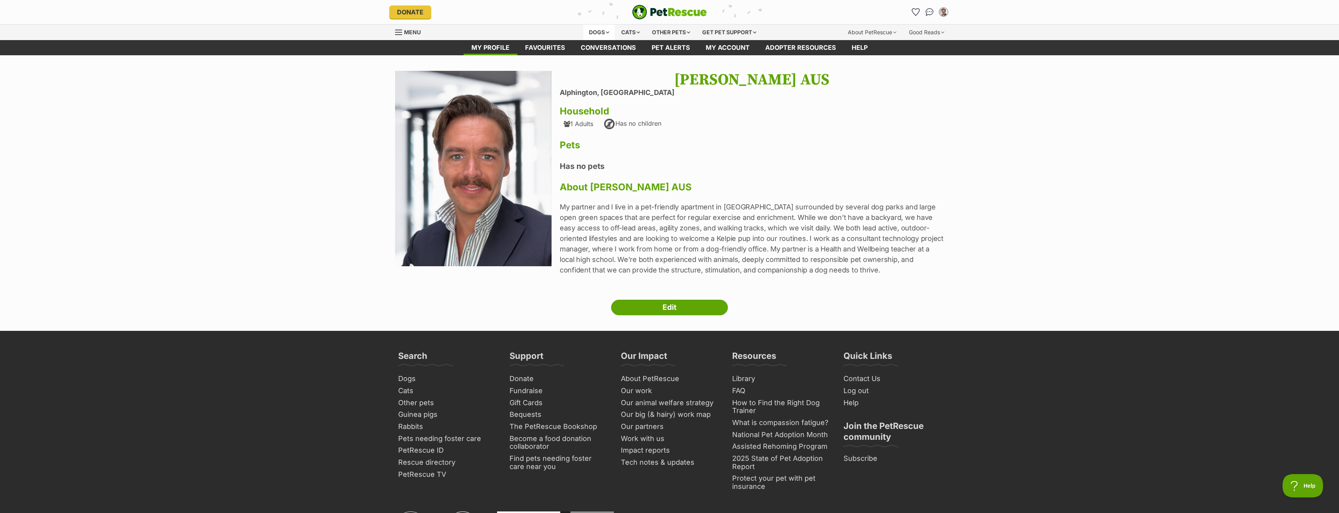
click at [597, 31] on div "Dogs" at bounding box center [598, 33] width 31 height 16
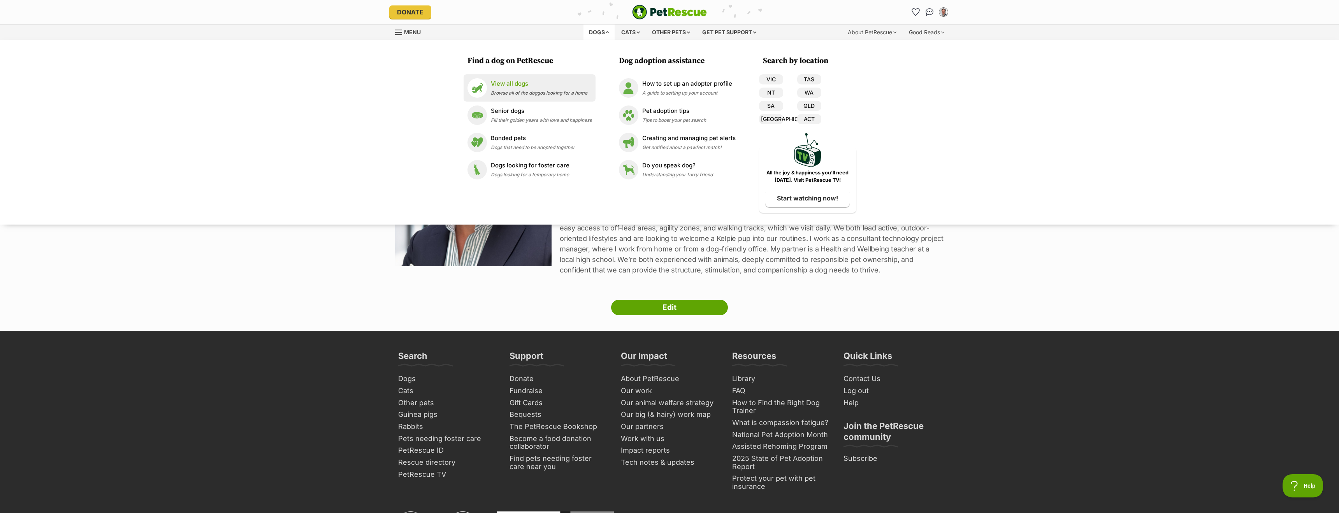
click at [502, 86] on p "View all dogs" at bounding box center [539, 83] width 97 height 9
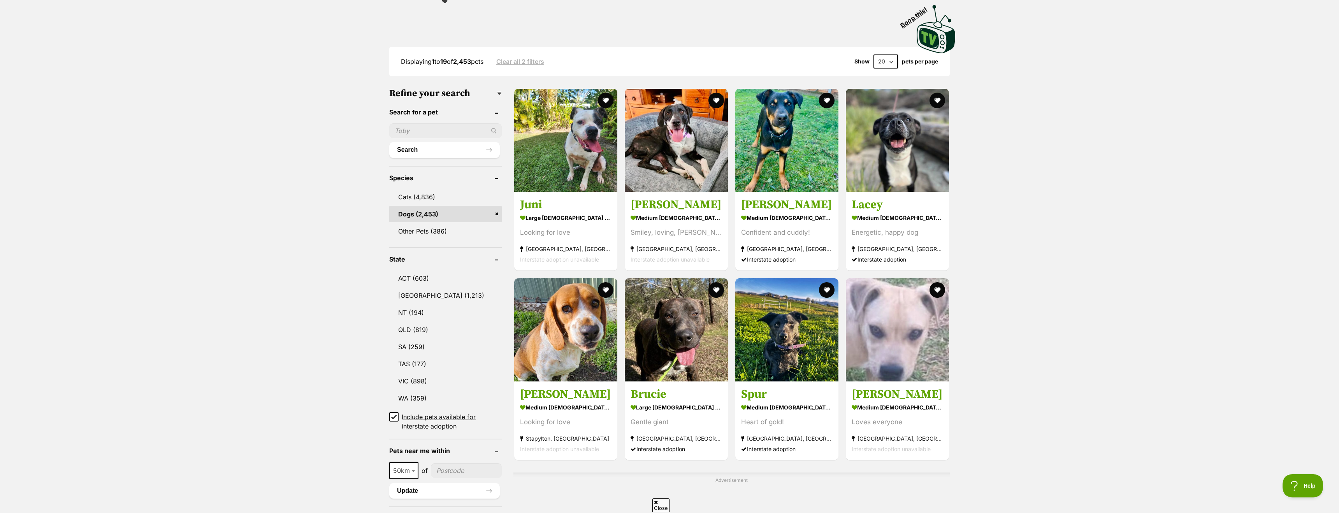
scroll to position [179, 0]
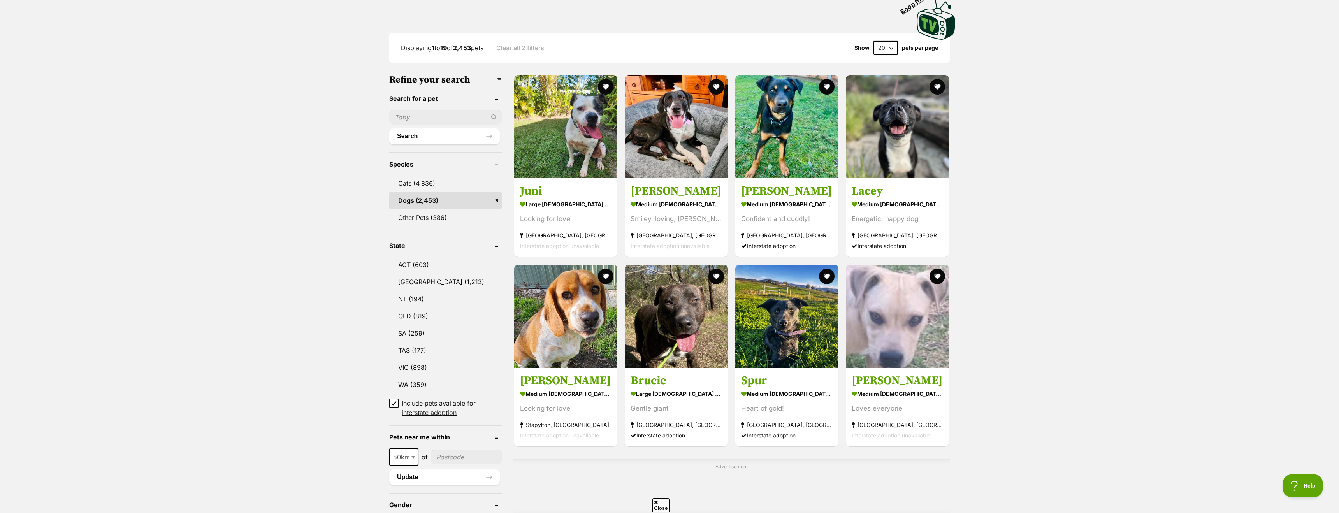
click at [432, 113] on input "text" at bounding box center [445, 117] width 112 height 15
type input "kelpie"
click at [389, 128] on button "Search" at bounding box center [444, 136] width 111 height 16
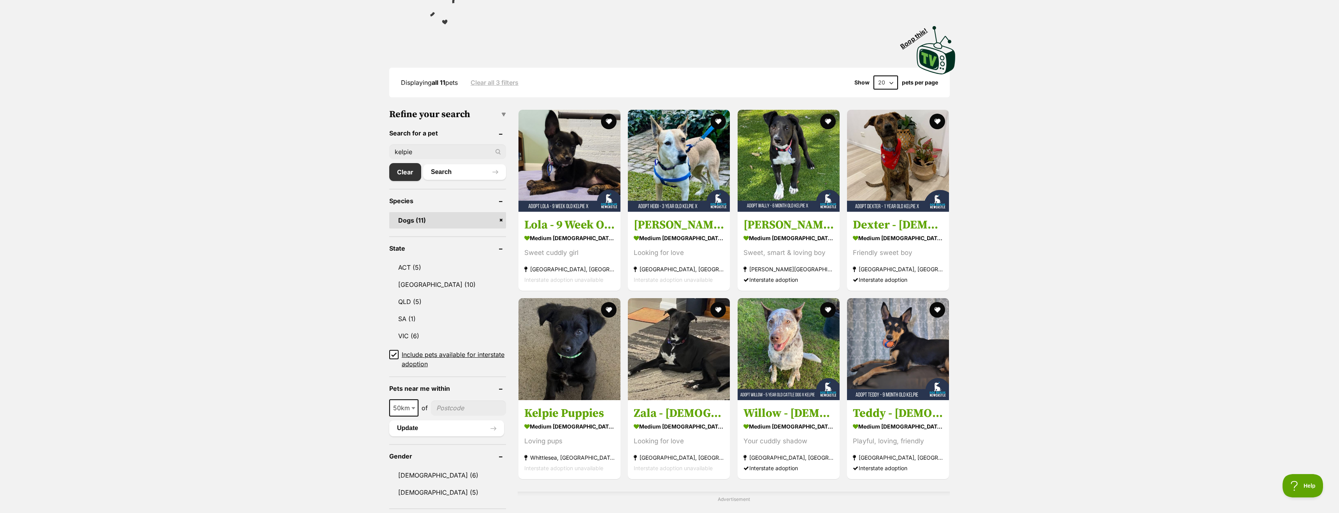
scroll to position [174, 0]
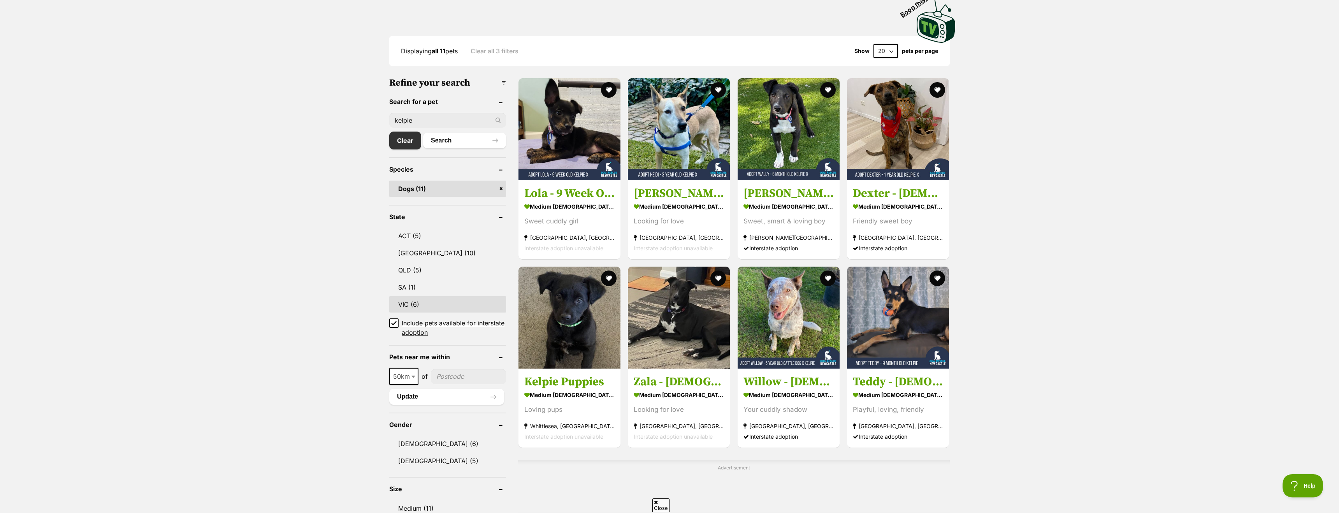
click at [403, 304] on link "VIC (6)" at bounding box center [447, 304] width 117 height 16
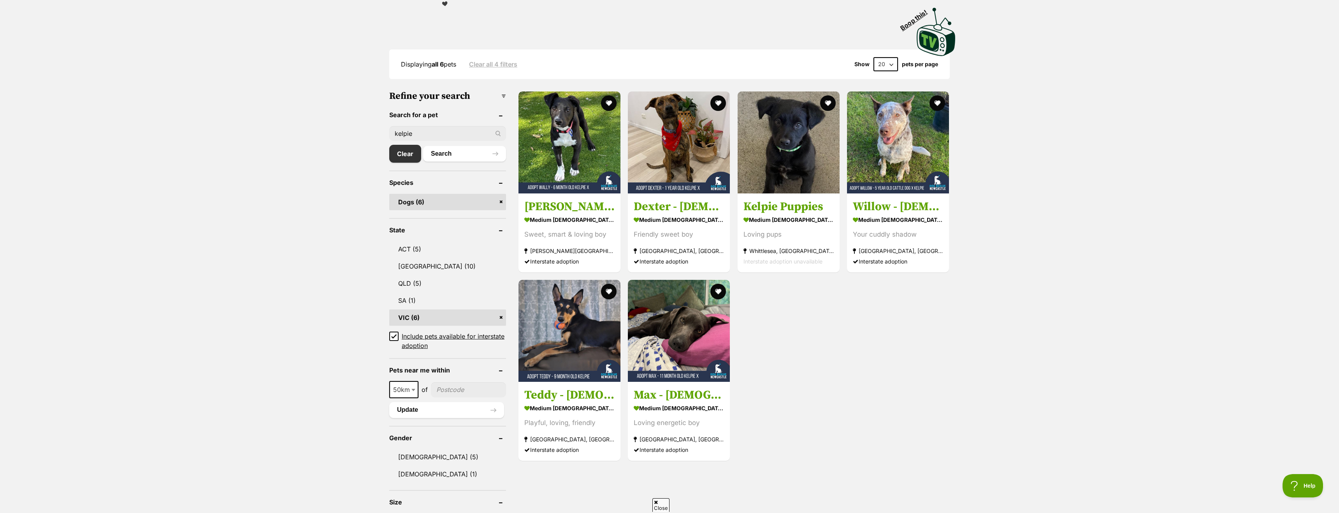
scroll to position [183, 0]
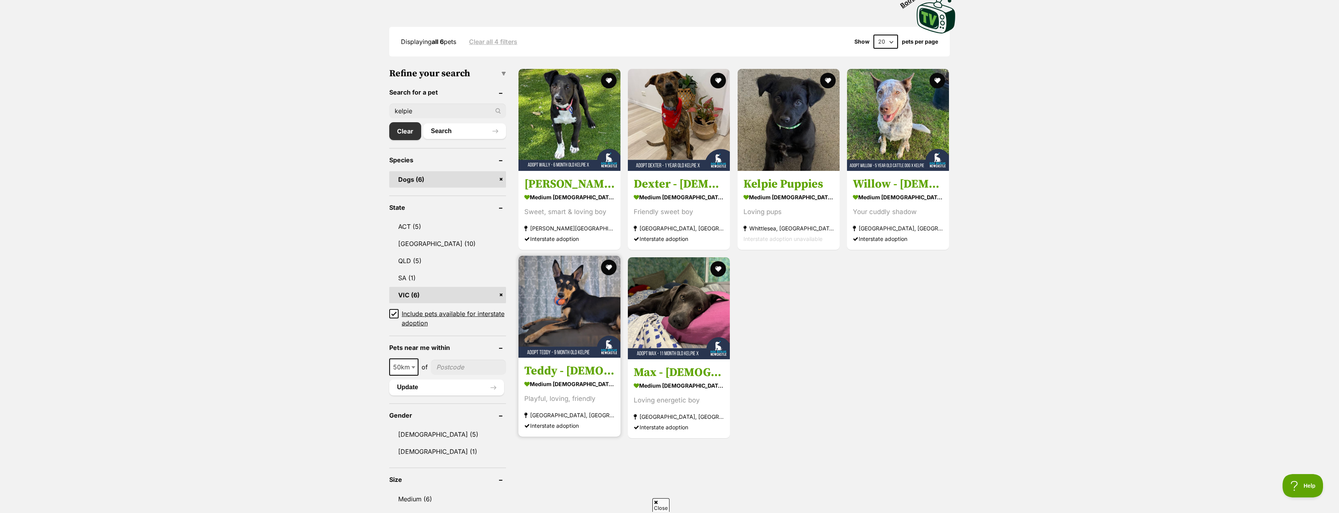
click at [536, 285] on img at bounding box center [569, 307] width 102 height 102
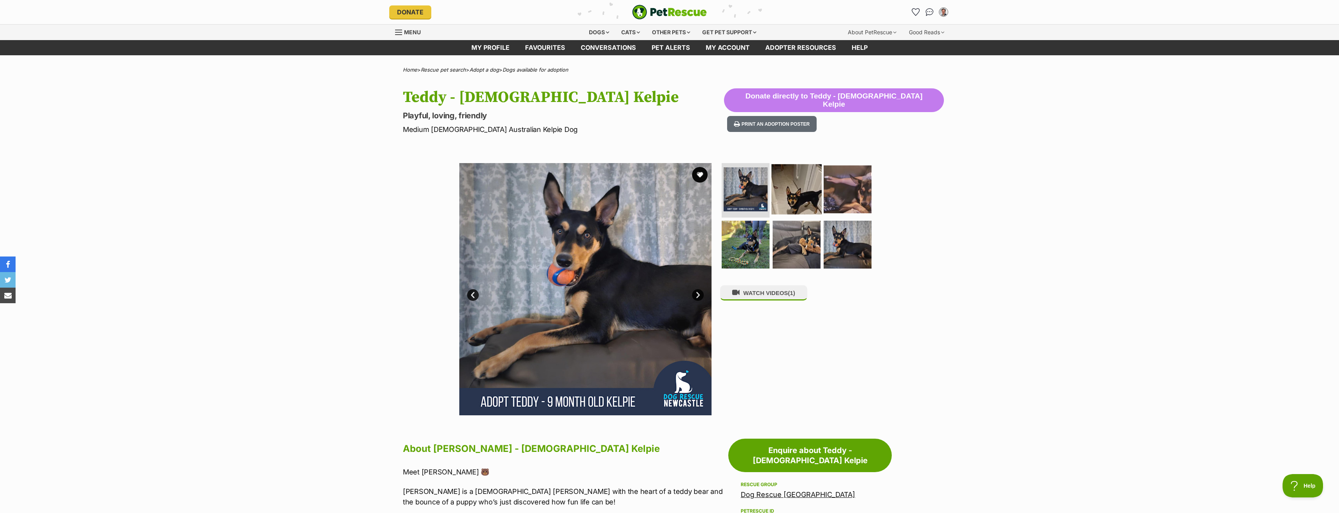
click at [802, 194] on img at bounding box center [796, 189] width 50 height 50
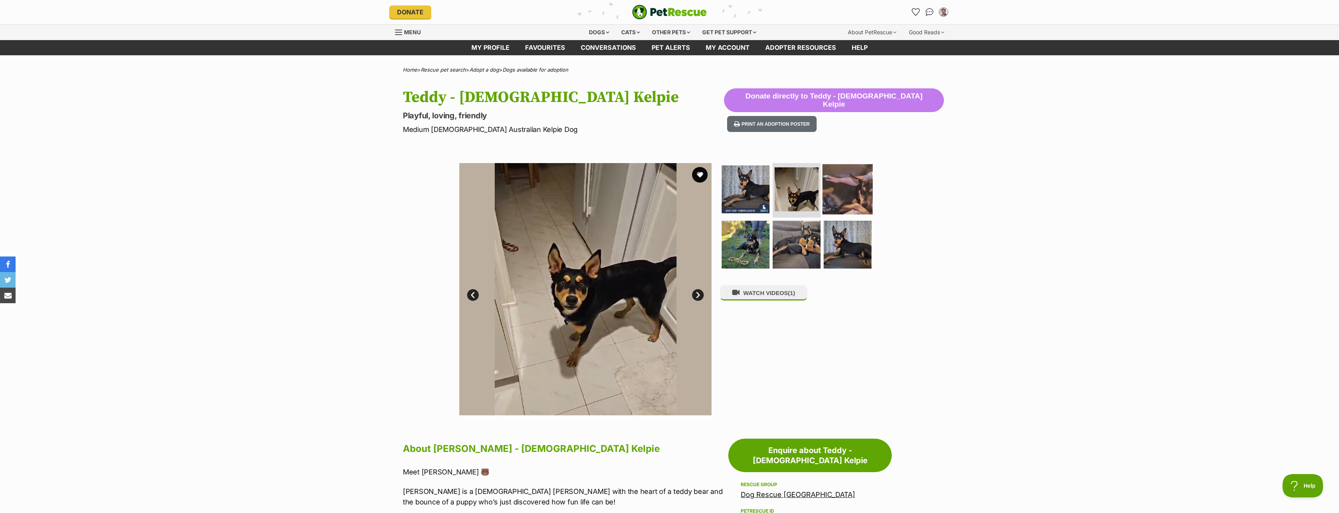
click at [834, 194] on img at bounding box center [847, 189] width 50 height 50
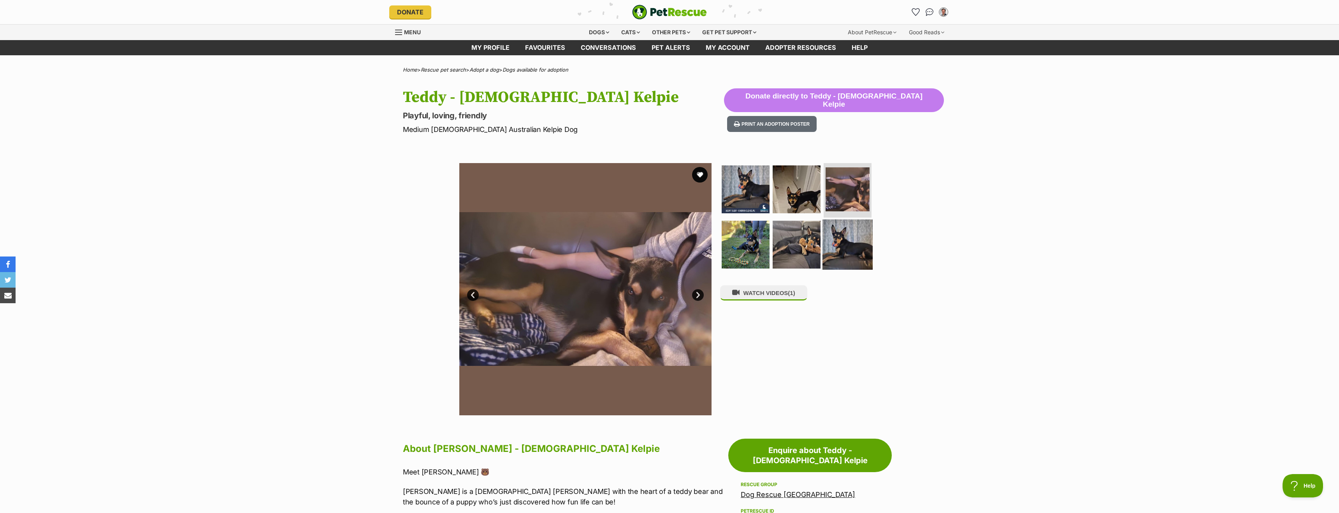
click at [841, 238] on img at bounding box center [847, 244] width 50 height 50
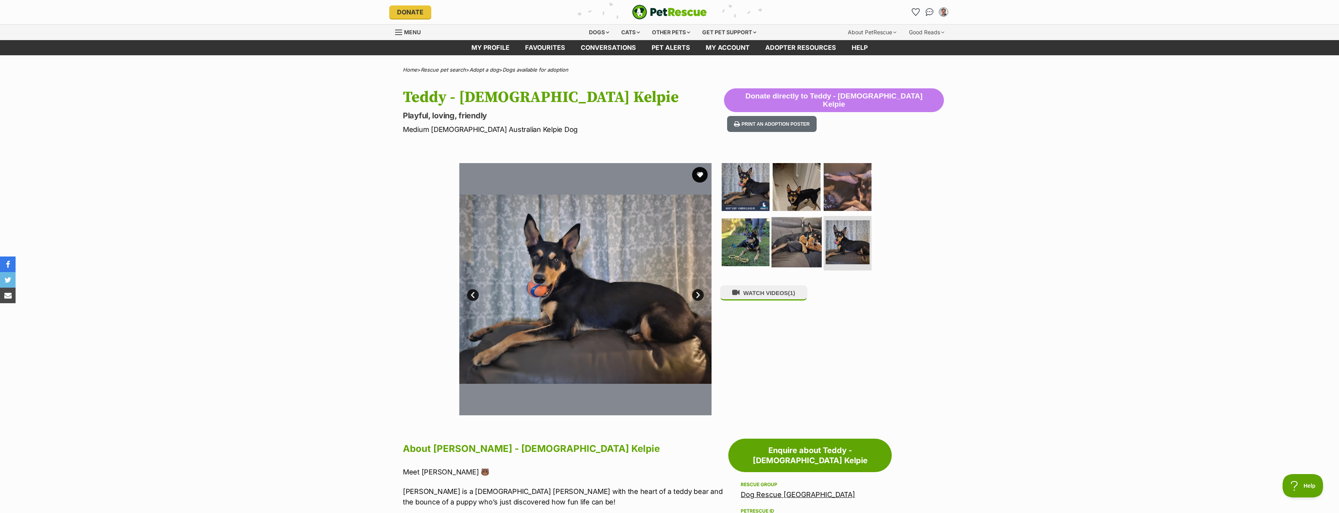
click at [790, 245] on img at bounding box center [796, 242] width 50 height 50
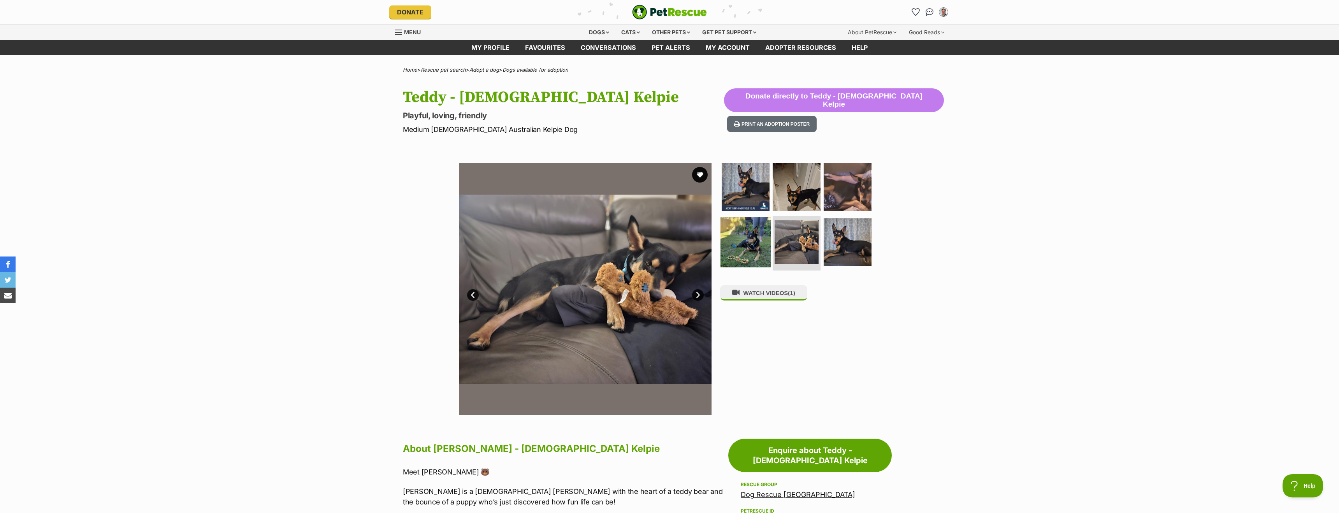
click at [752, 245] on img at bounding box center [745, 242] width 50 height 50
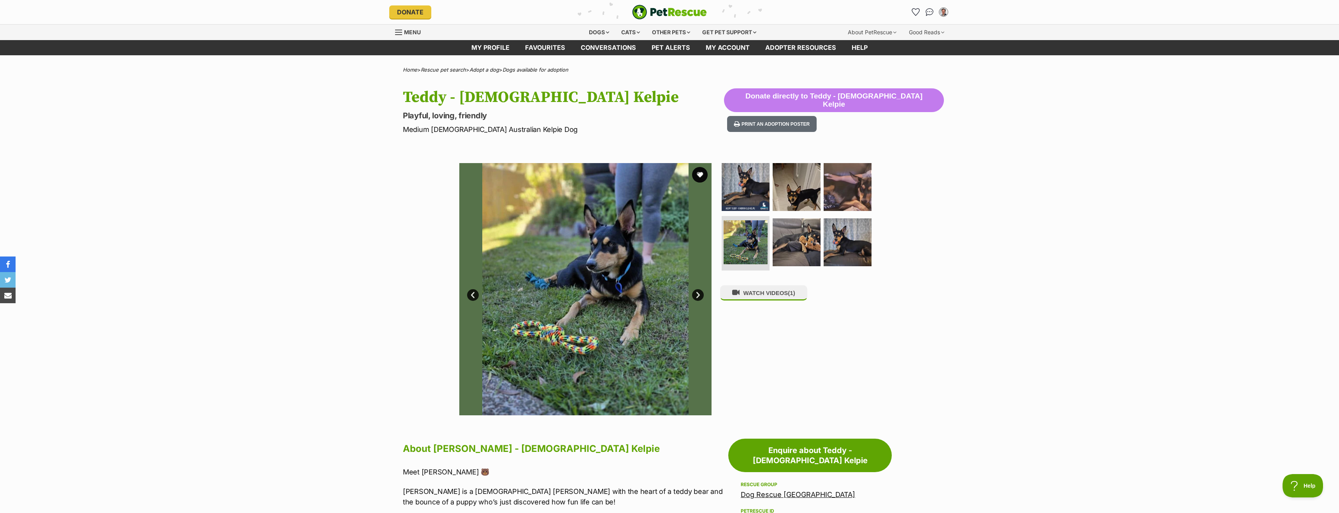
click at [291, 304] on div "Available 4 of 6 images 4 of 6 images 4 of 6 images 4 of 6 images 4 of 6 images…" at bounding box center [669, 283] width 1339 height 264
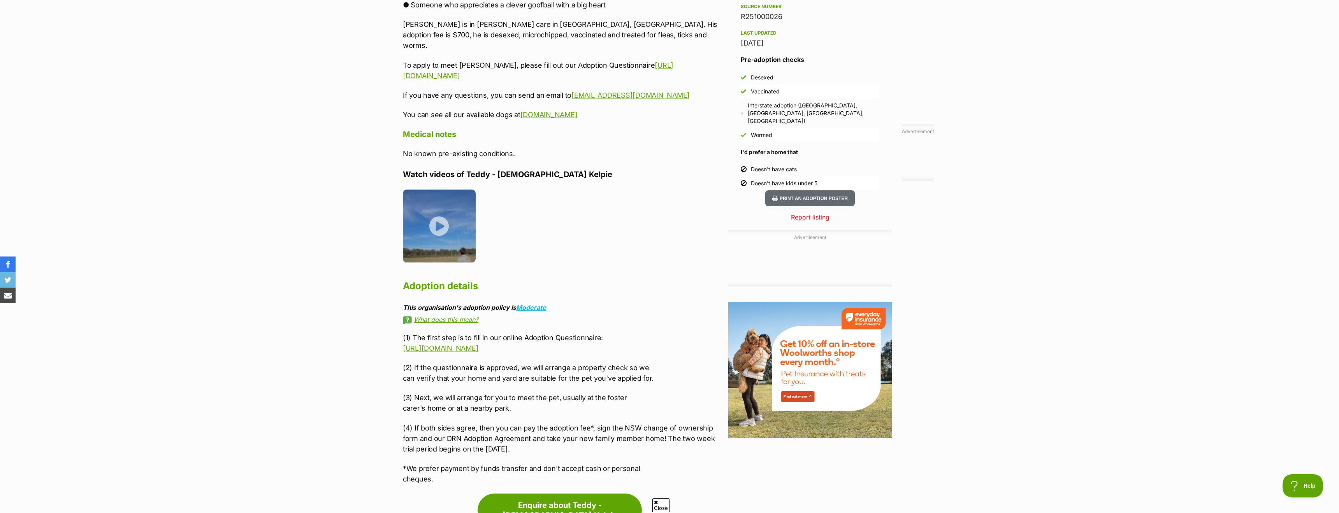
scroll to position [813, 0]
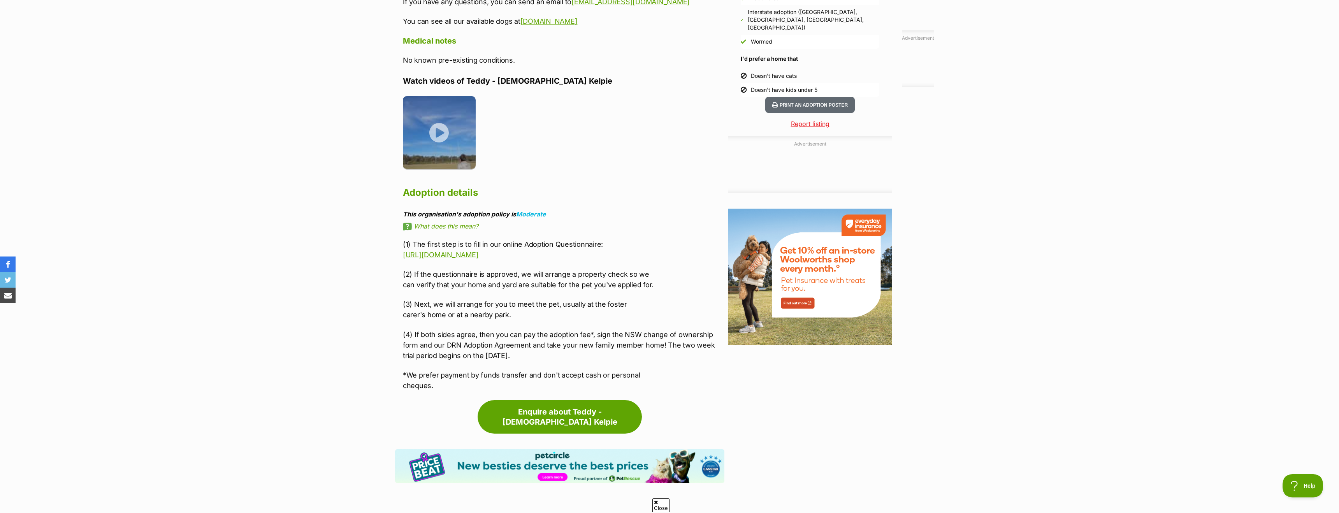
click at [398, 132] on div "About [PERSON_NAME] - [DEMOGRAPHIC_DATA] Kelpie Meet [PERSON_NAME] 🐻 [PERSON_NA…" at bounding box center [559, 9] width 329 height 764
click at [439, 113] on img at bounding box center [439, 131] width 73 height 73
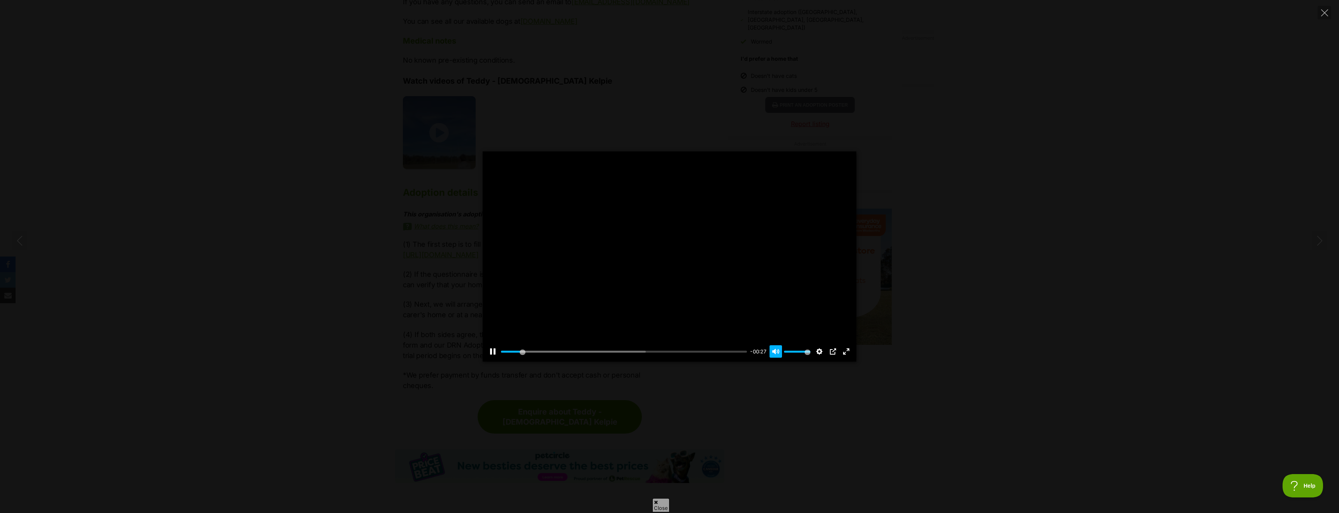
type input "8.7"
click at [774, 350] on button "Unmute Mute" at bounding box center [775, 351] width 12 height 12
type input "0"
click at [1326, 12] on icon "Close" at bounding box center [1324, 12] width 7 height 7
type input "82.56"
